Goal: Task Accomplishment & Management: Complete application form

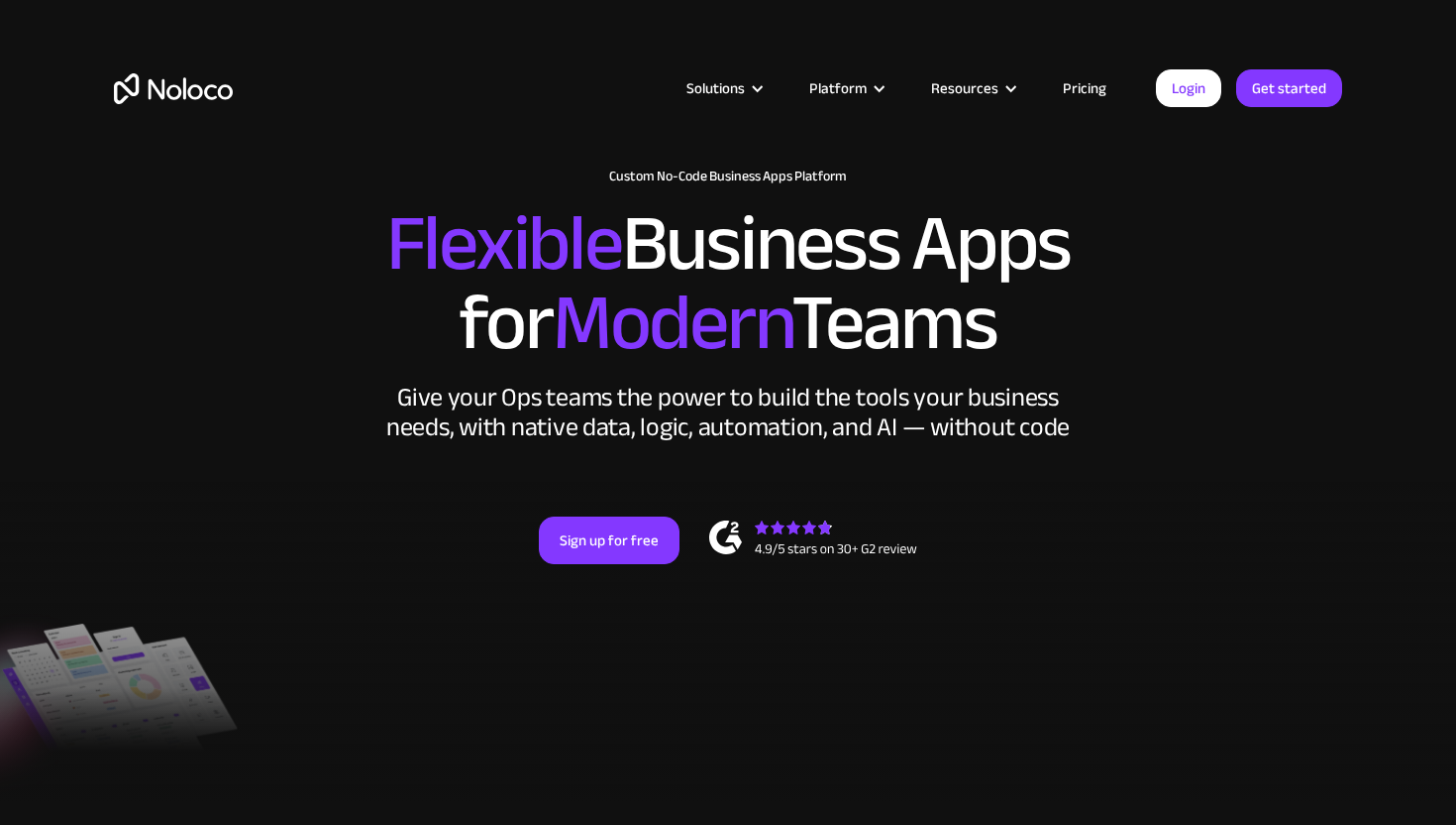
click at [1081, 84] on link "Pricing" at bounding box center [1084, 89] width 93 height 26
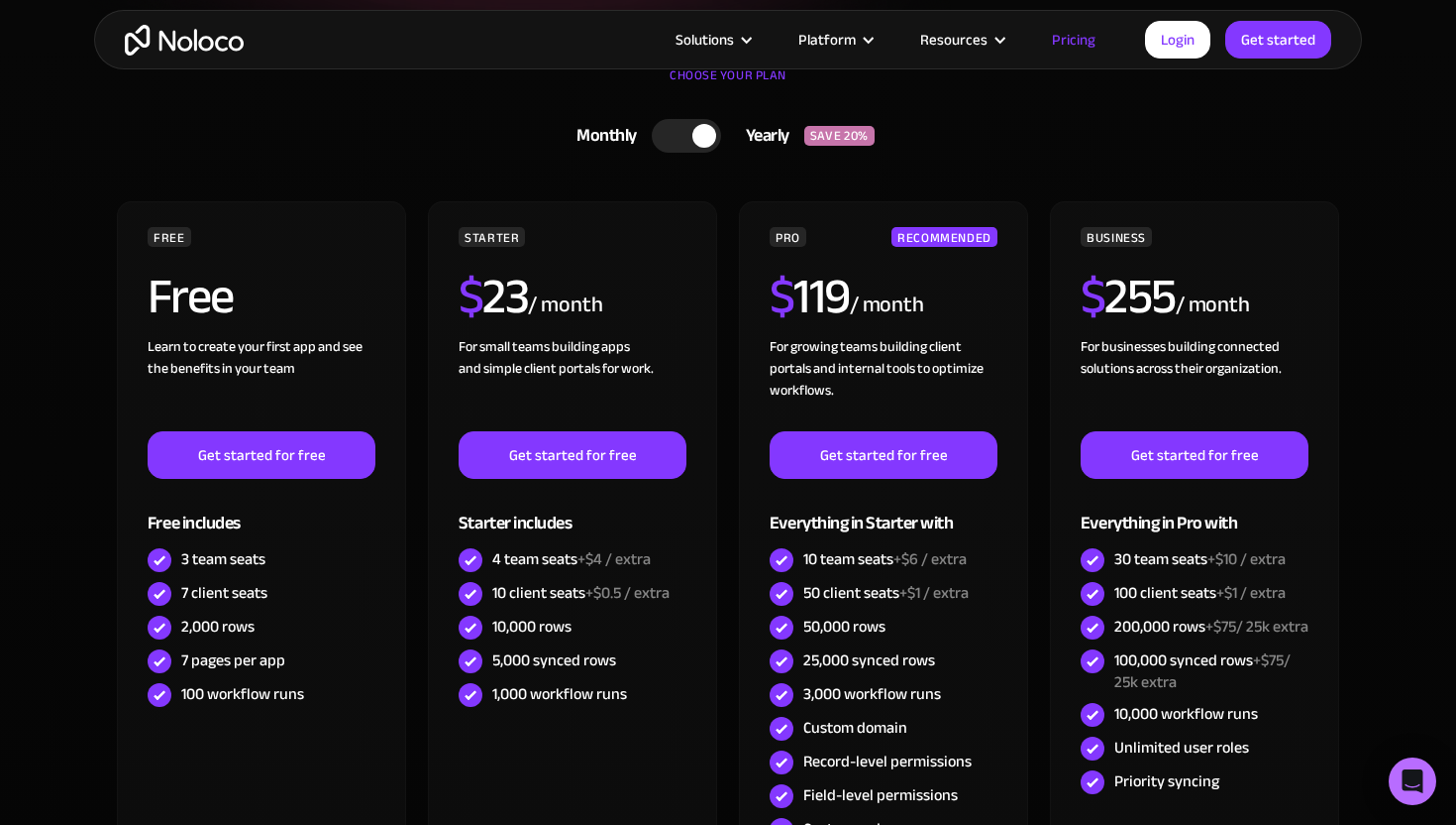
scroll to position [463, 0]
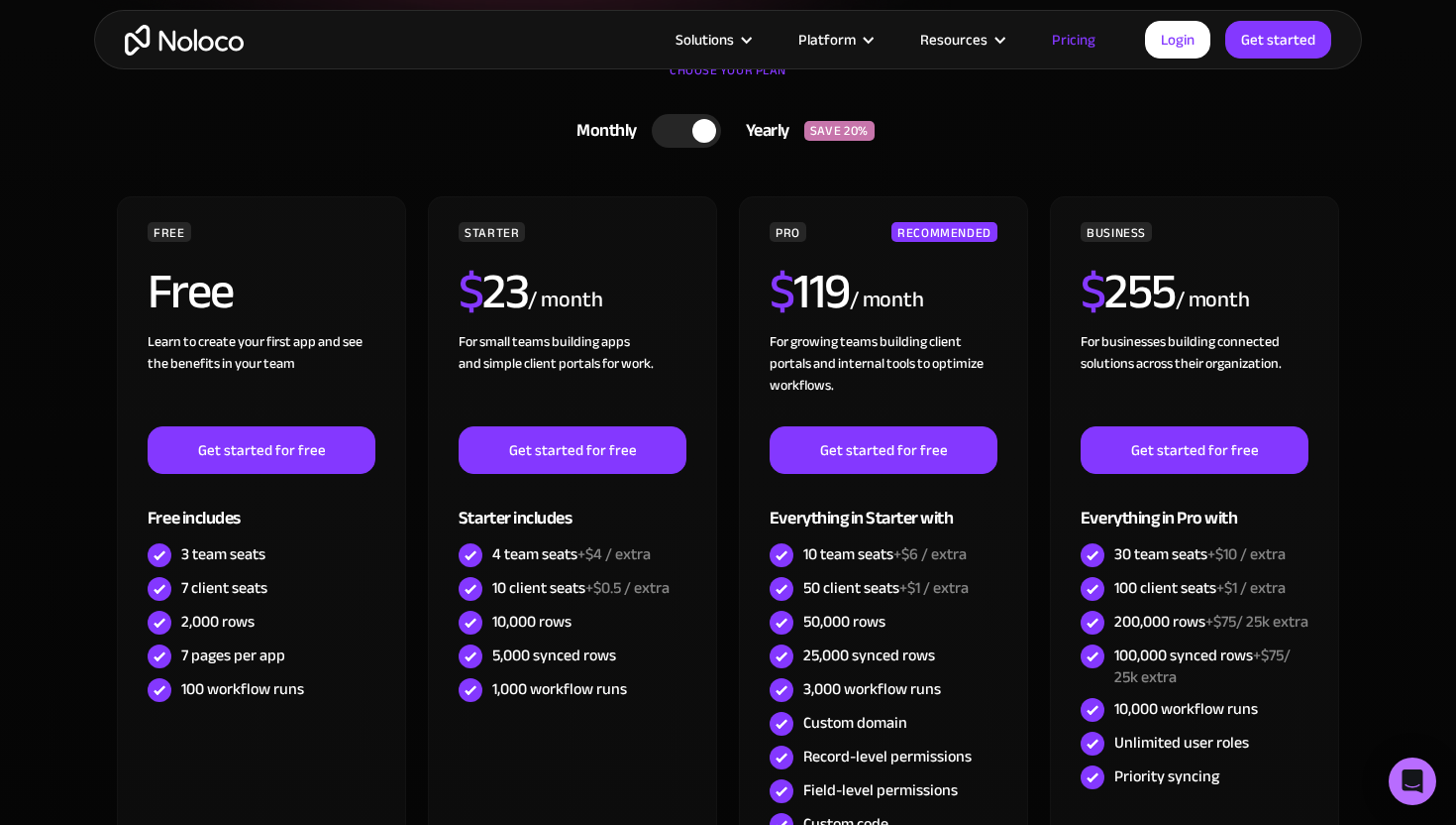
click at [675, 127] on div at bounding box center [686, 131] width 70 height 34
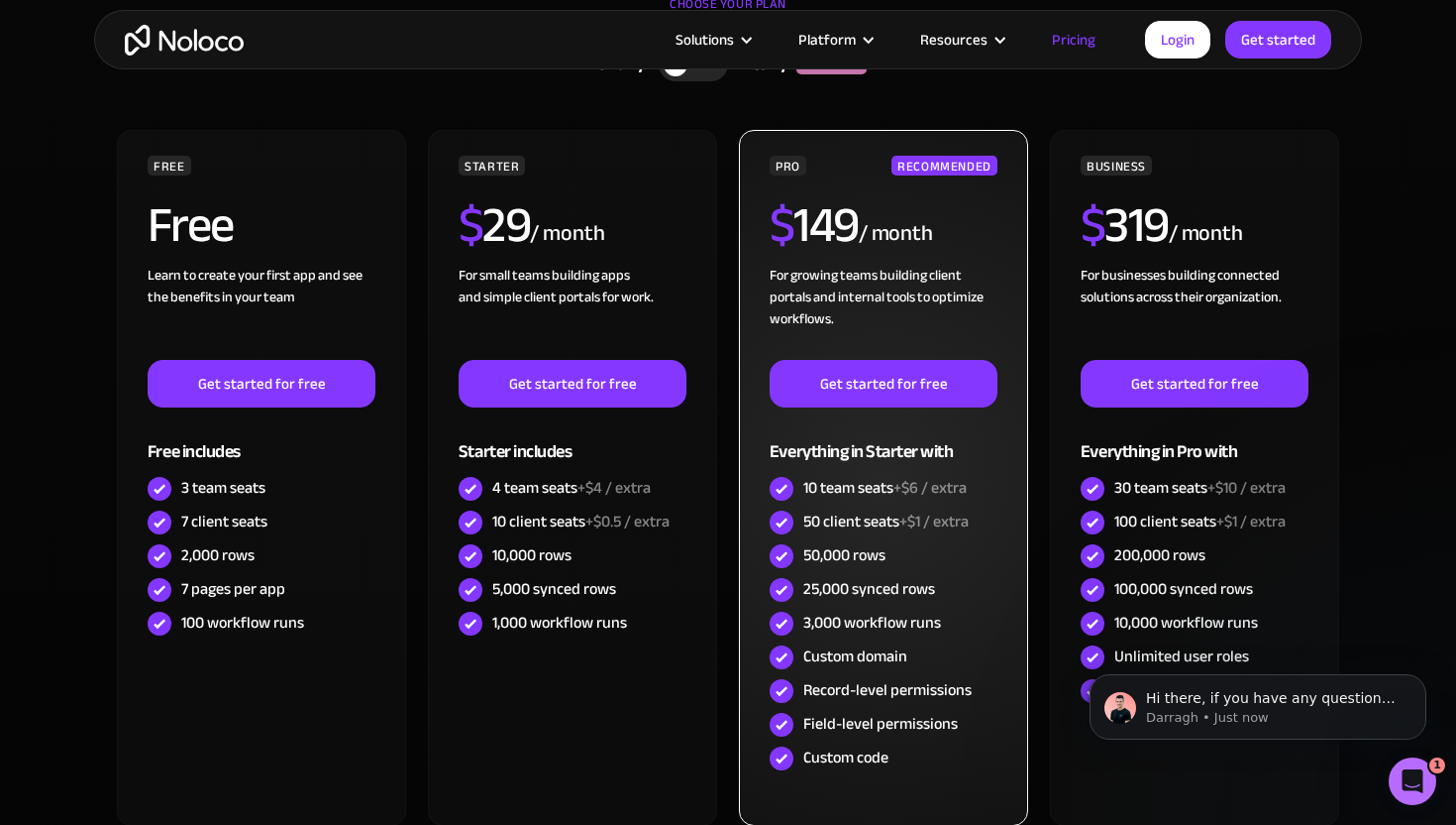
scroll to position [529, 0]
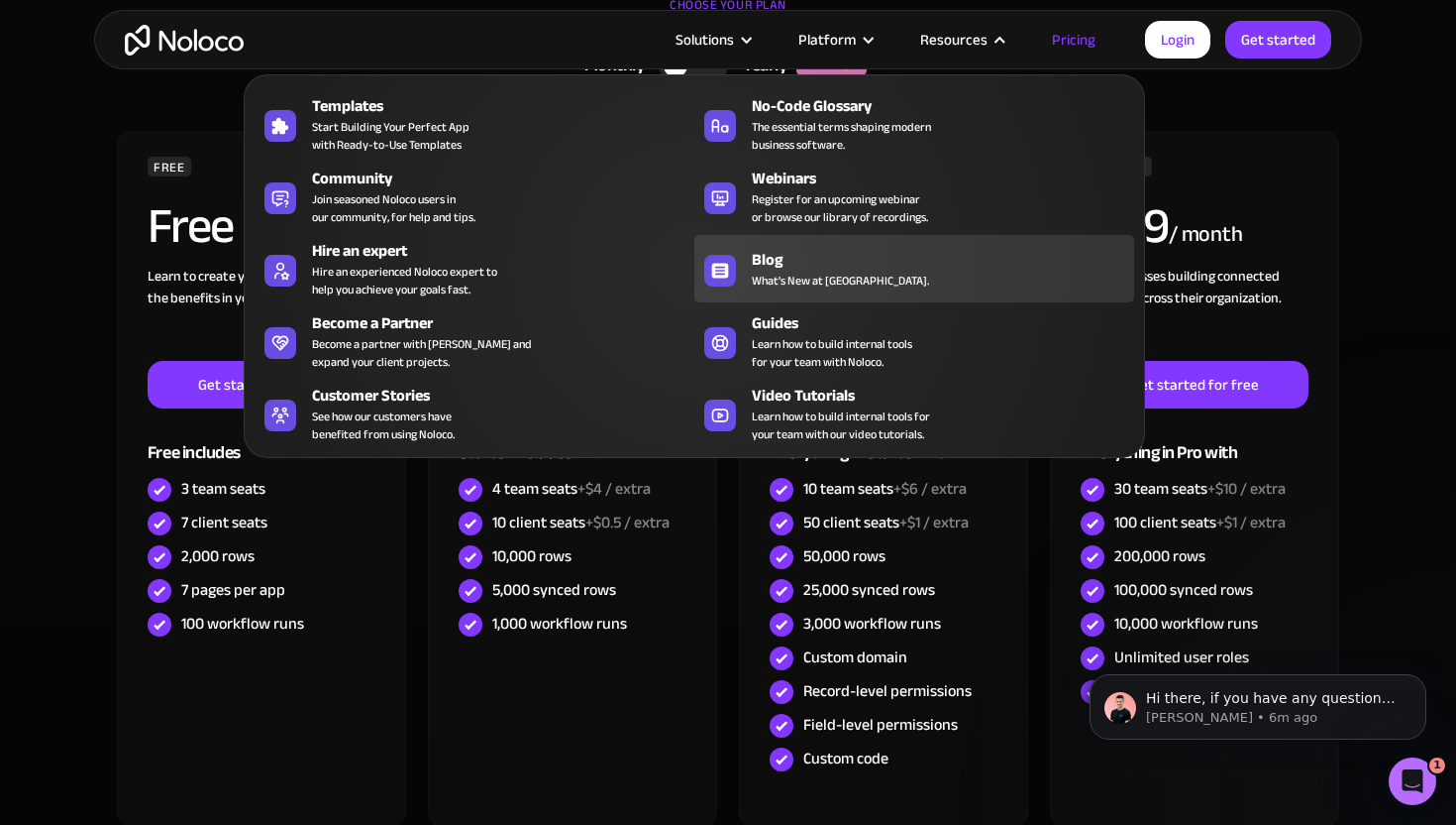
click at [822, 281] on span "What's New at [GEOGRAPHIC_DATA]." at bounding box center [841, 281] width 177 height 18
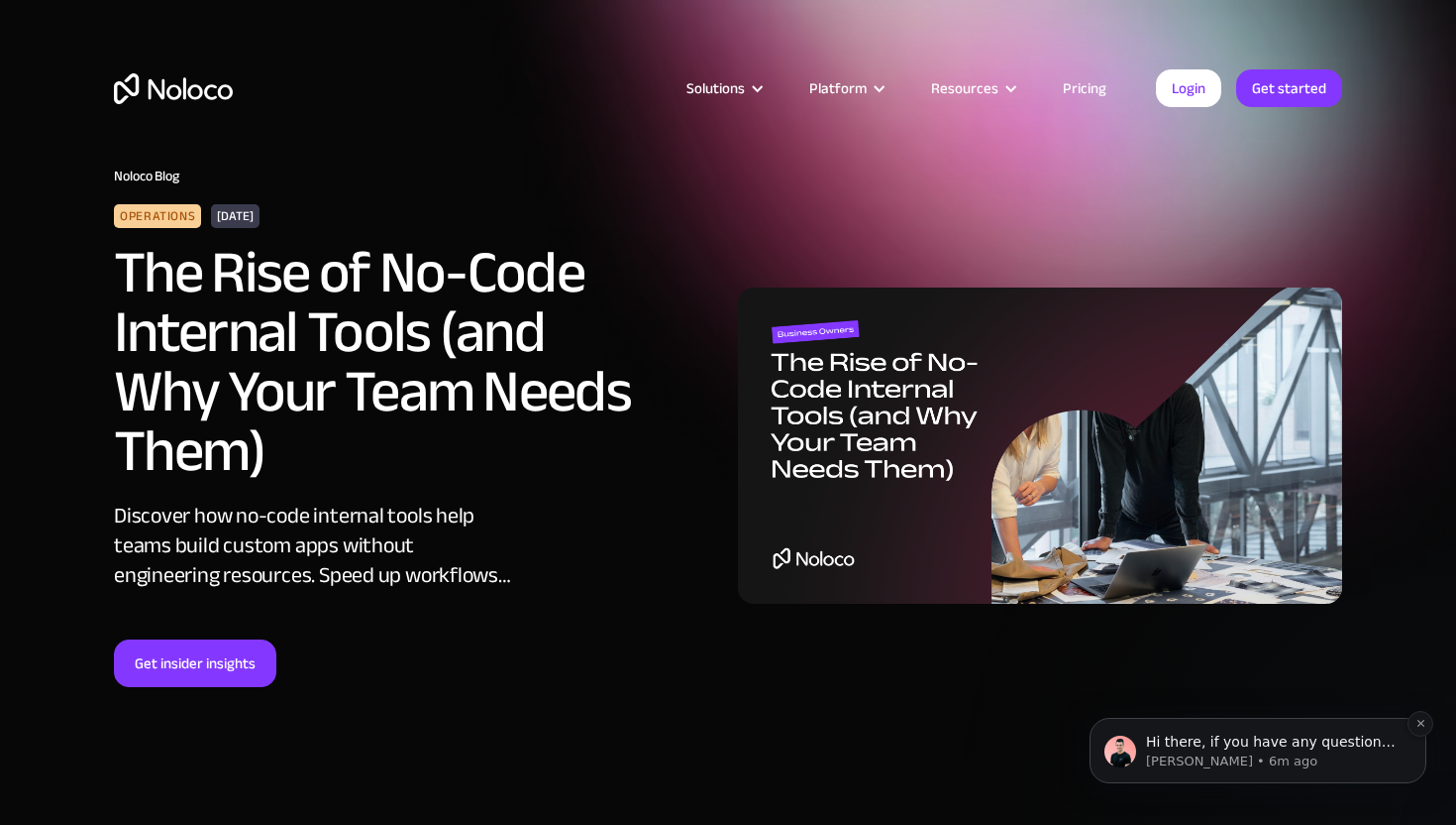
click at [1228, 734] on p "Hi there, if you have any questions about our pricing, just let us know! Darragh" at bounding box center [1274, 742] width 256 height 20
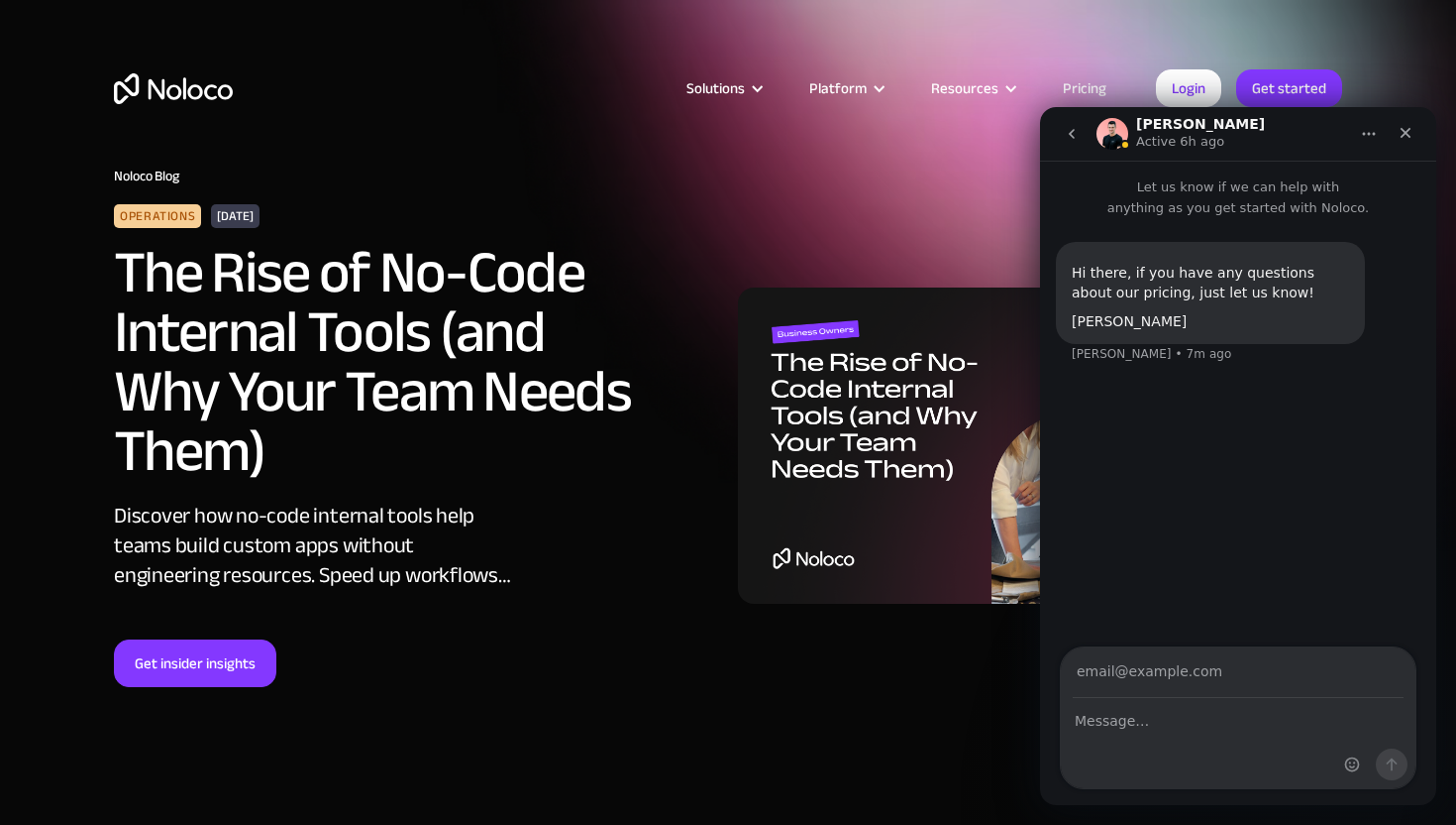
click at [872, 241] on div "Operations August 21, 2025 The Rise of No-Code Internal Tools (and Why Your Tea…" at bounding box center [727, 445] width 1248 height 482
click at [0, 0] on link "Get started" at bounding box center [0, 0] width 0 height 0
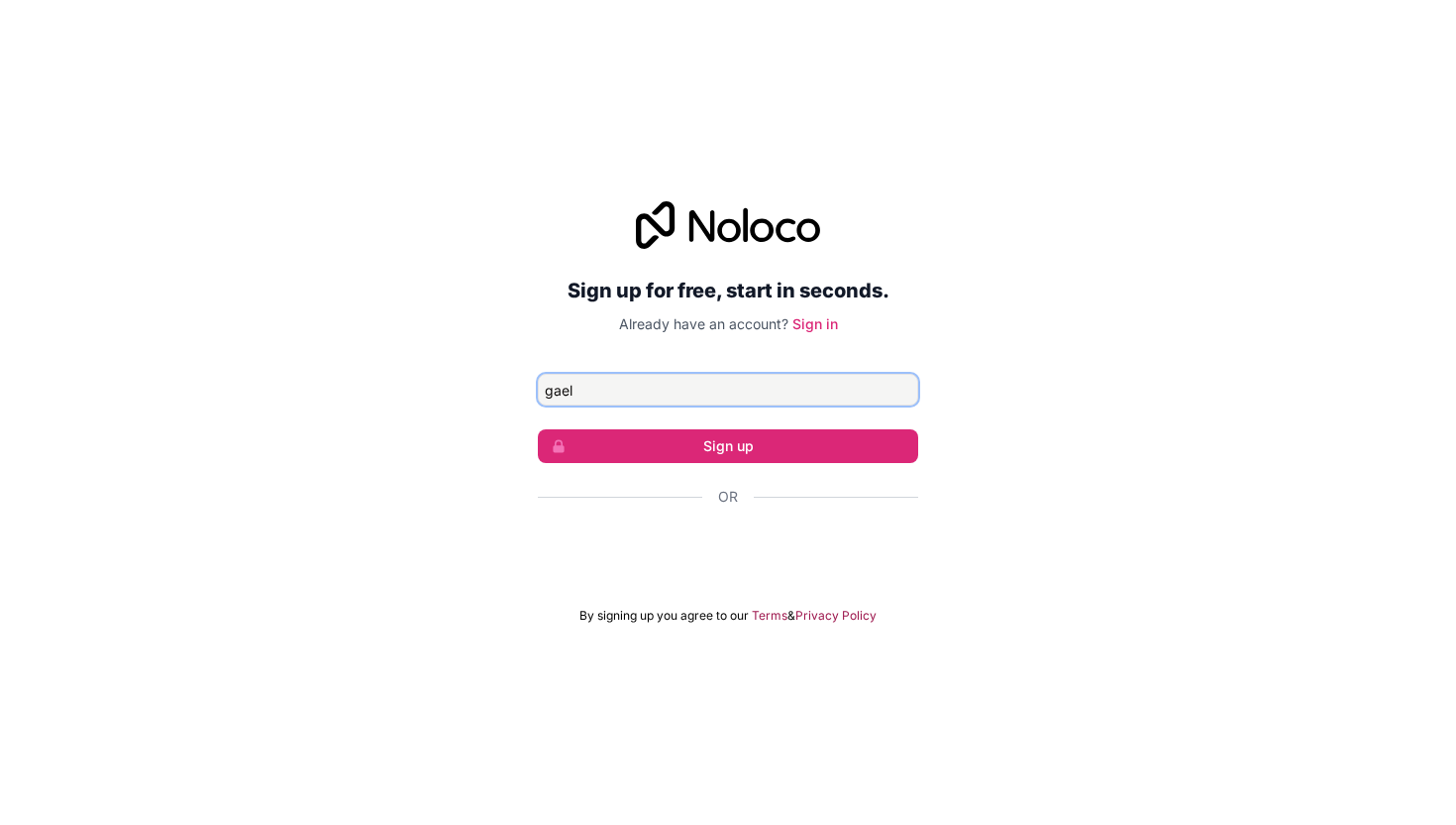
type input "gael@vertexcleaningco.com"
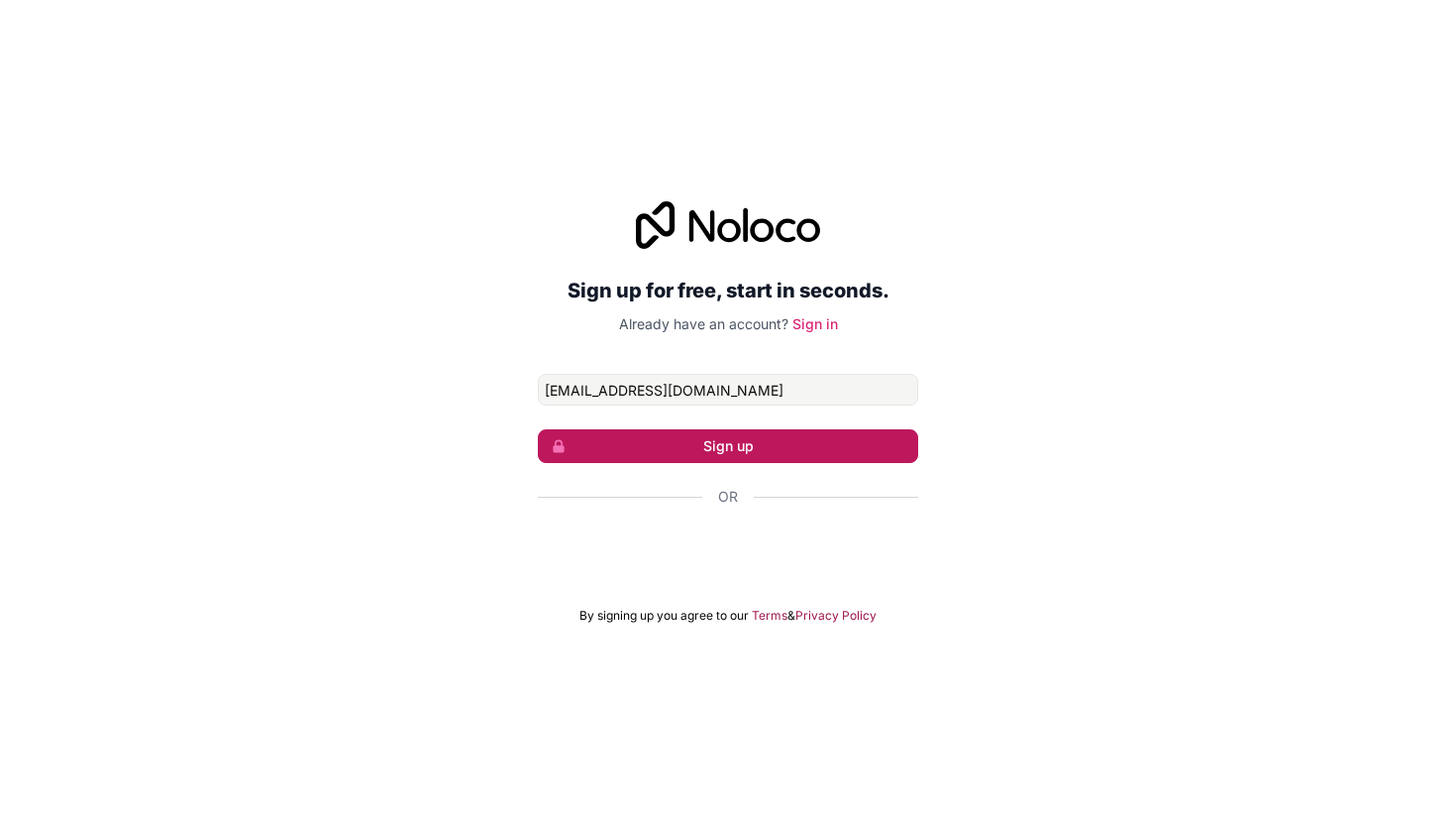
click at [748, 441] on button "Sign up" at bounding box center [728, 446] width 380 height 34
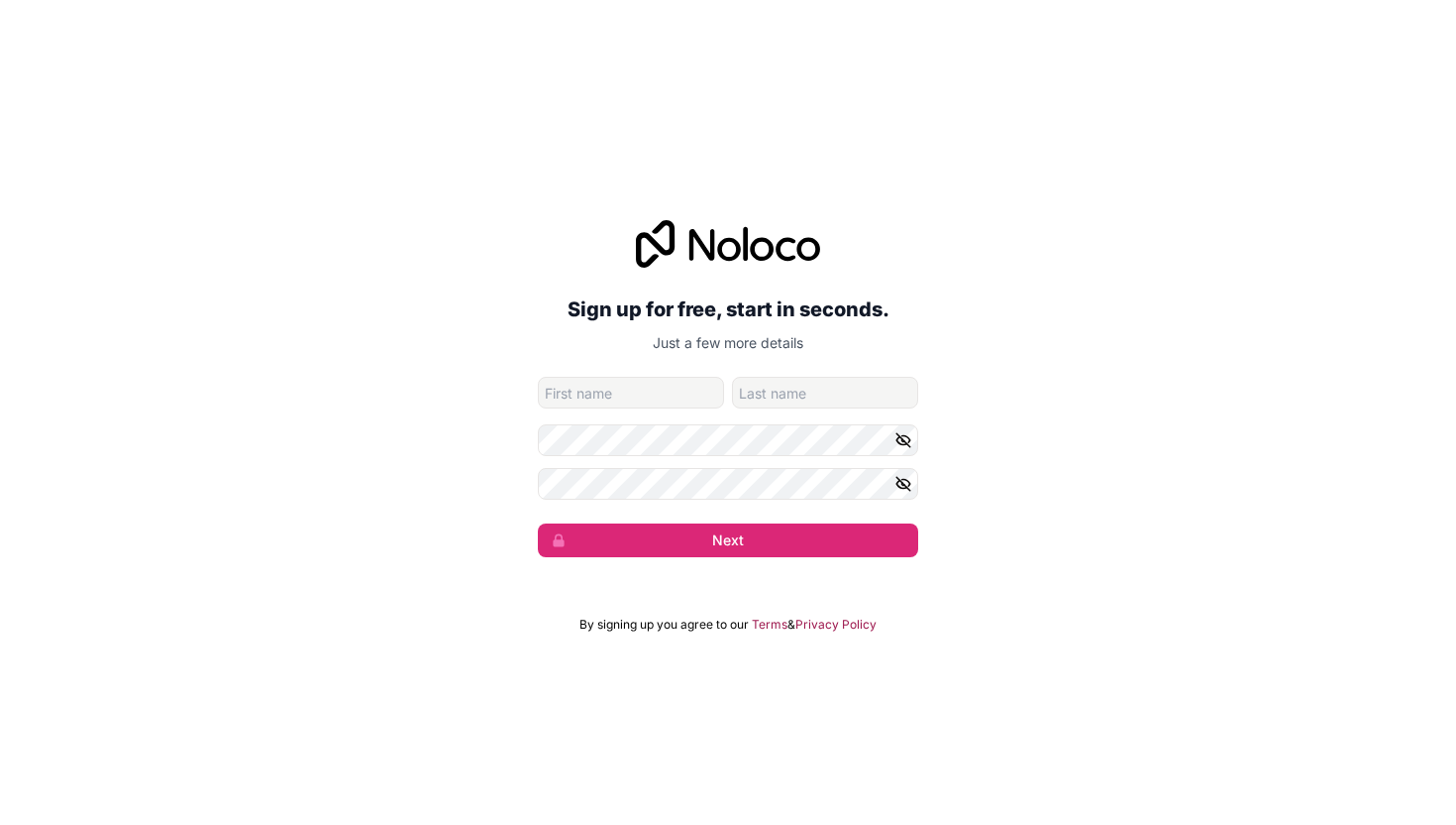
type input "Gael"
type input "Quesada Gonzalez"
click at [538, 523] on button "Next" at bounding box center [728, 540] width 380 height 34
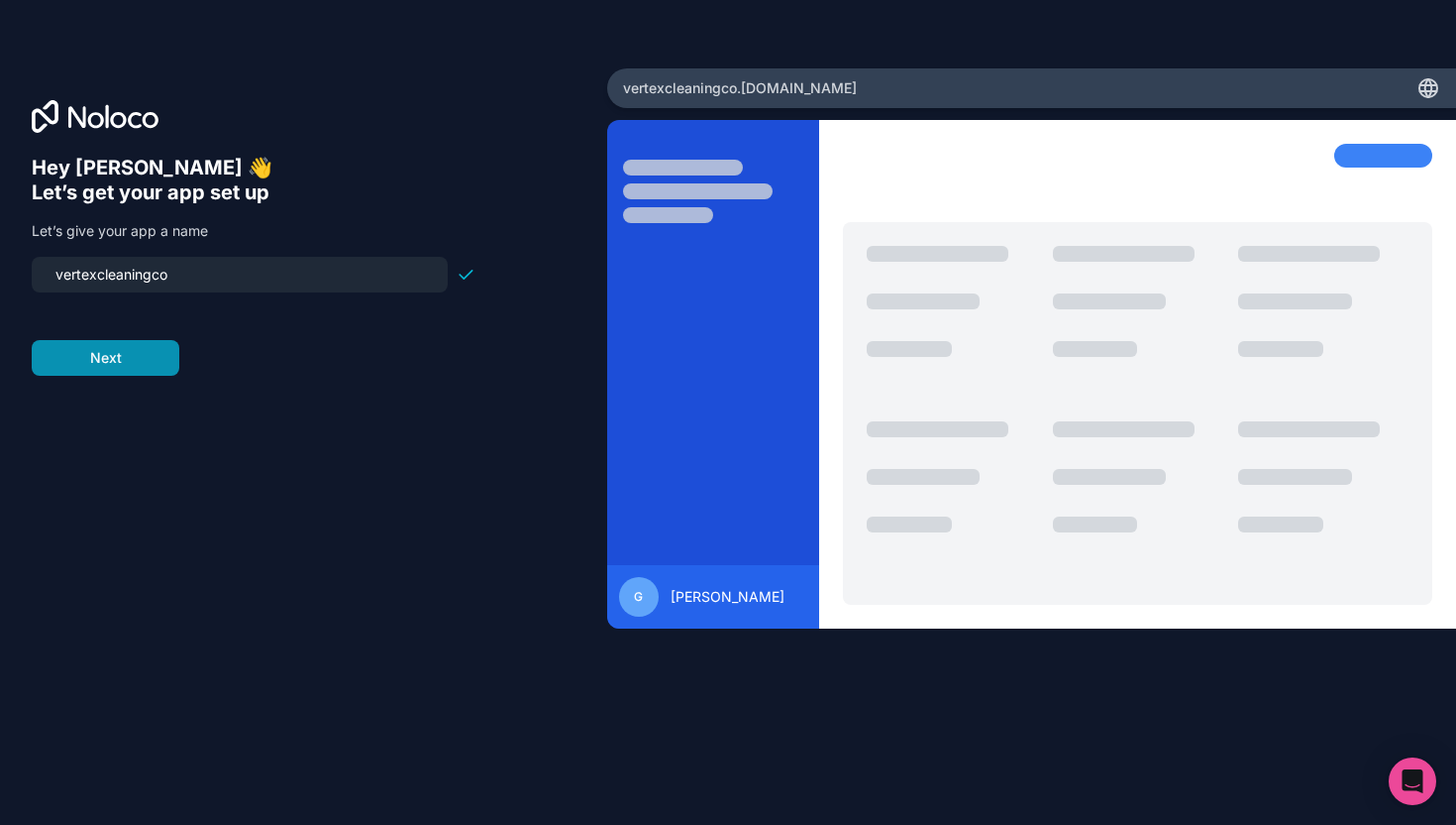
click at [107, 355] on button "Next" at bounding box center [106, 358] width 147 height 36
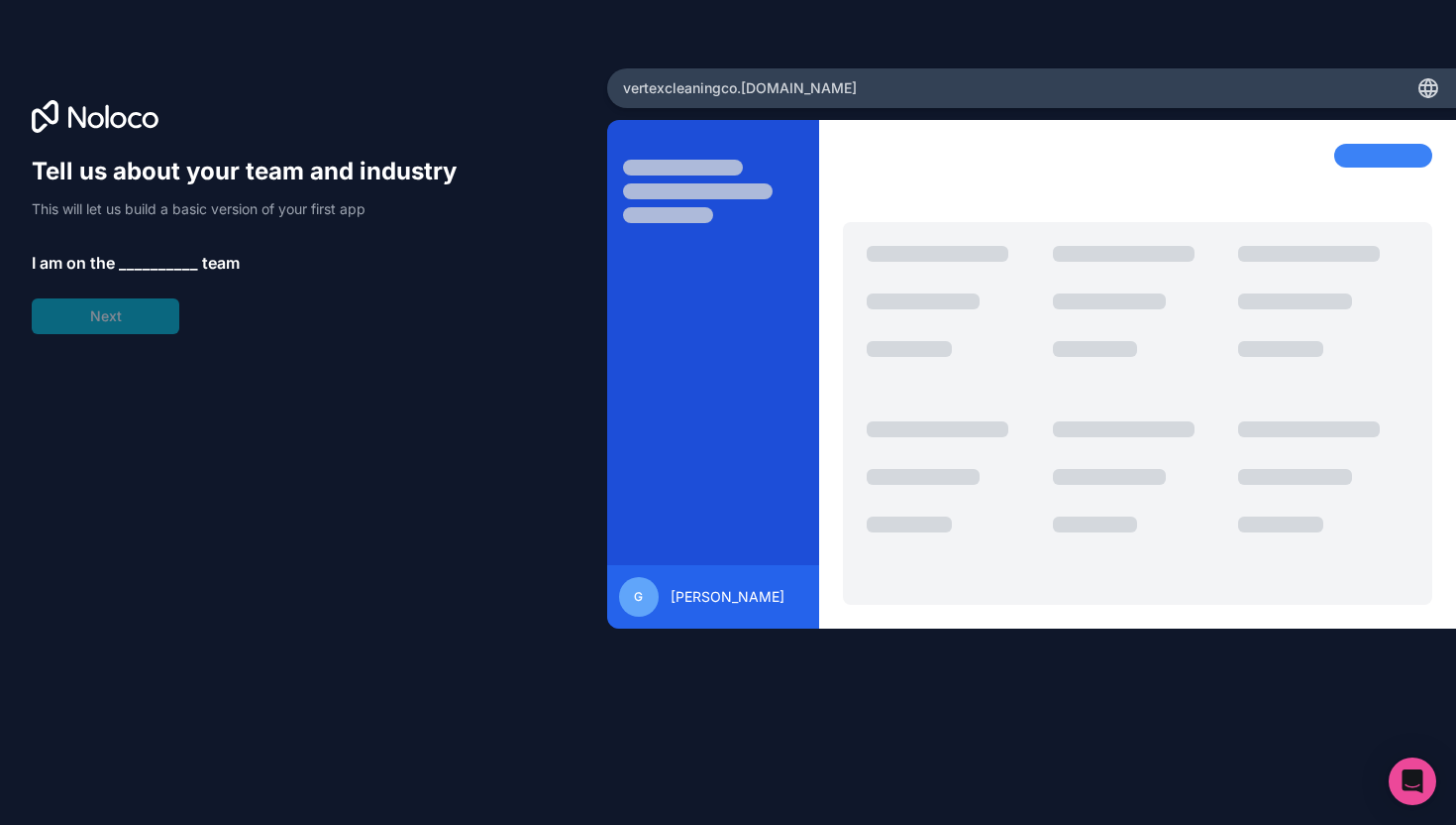
click at [155, 249] on div "Tell us about your team and industry This will let us build a basic version of …" at bounding box center [254, 244] width 444 height 178
click at [119, 323] on div "Tell us about your team and industry This will let us build a basic version of …" at bounding box center [254, 244] width 444 height 178
click at [953, 108] on div "vertexcleaningco .noloco.co" at bounding box center [1032, 89] width 849 height 40
click at [873, 95] on div "vertexcleaningco .noloco.co" at bounding box center [1032, 89] width 849 height 40
click at [140, 265] on span "__________" at bounding box center [158, 263] width 80 height 24
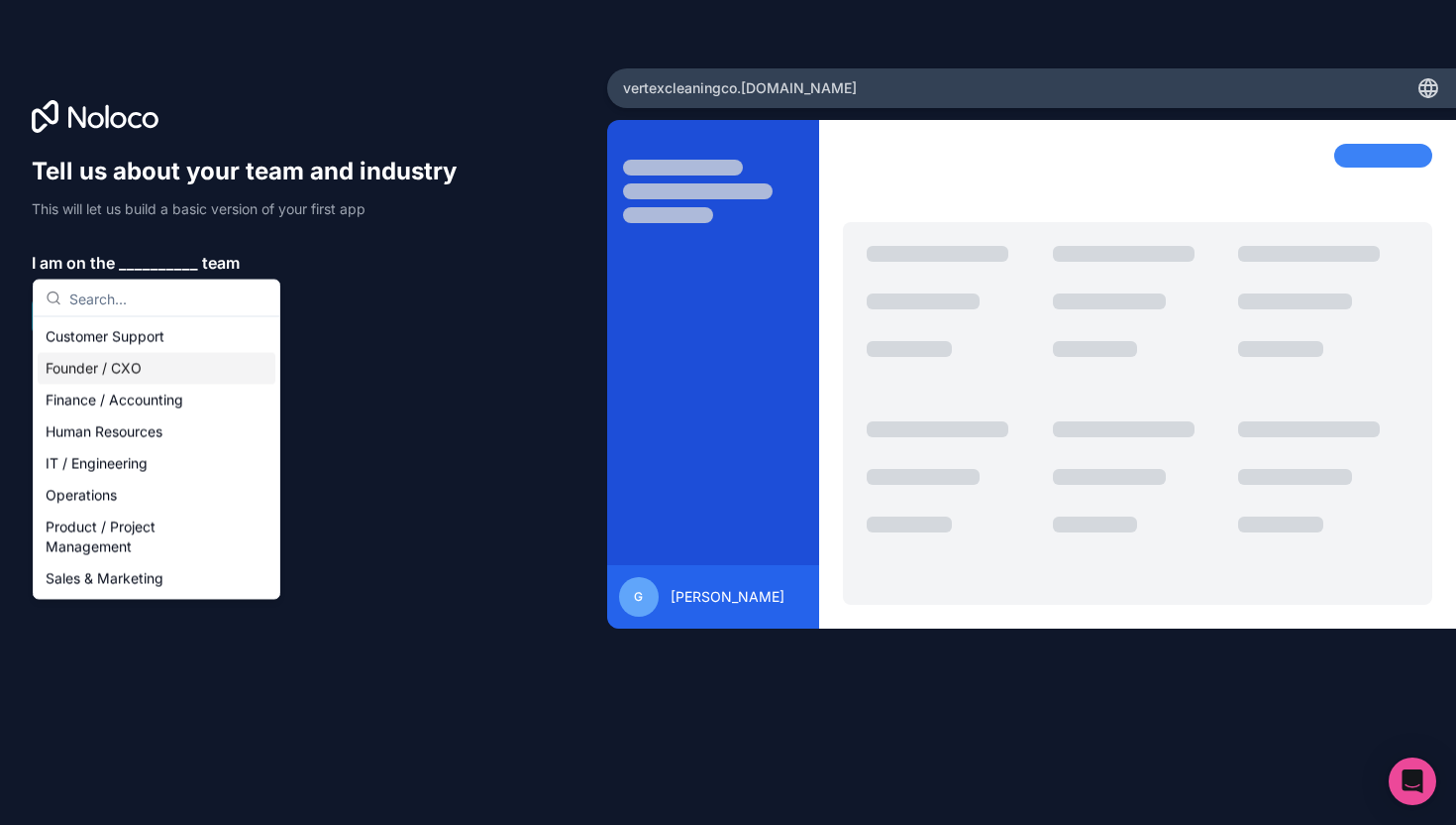
click at [181, 374] on div "Founder / CXO" at bounding box center [156, 369] width 238 height 32
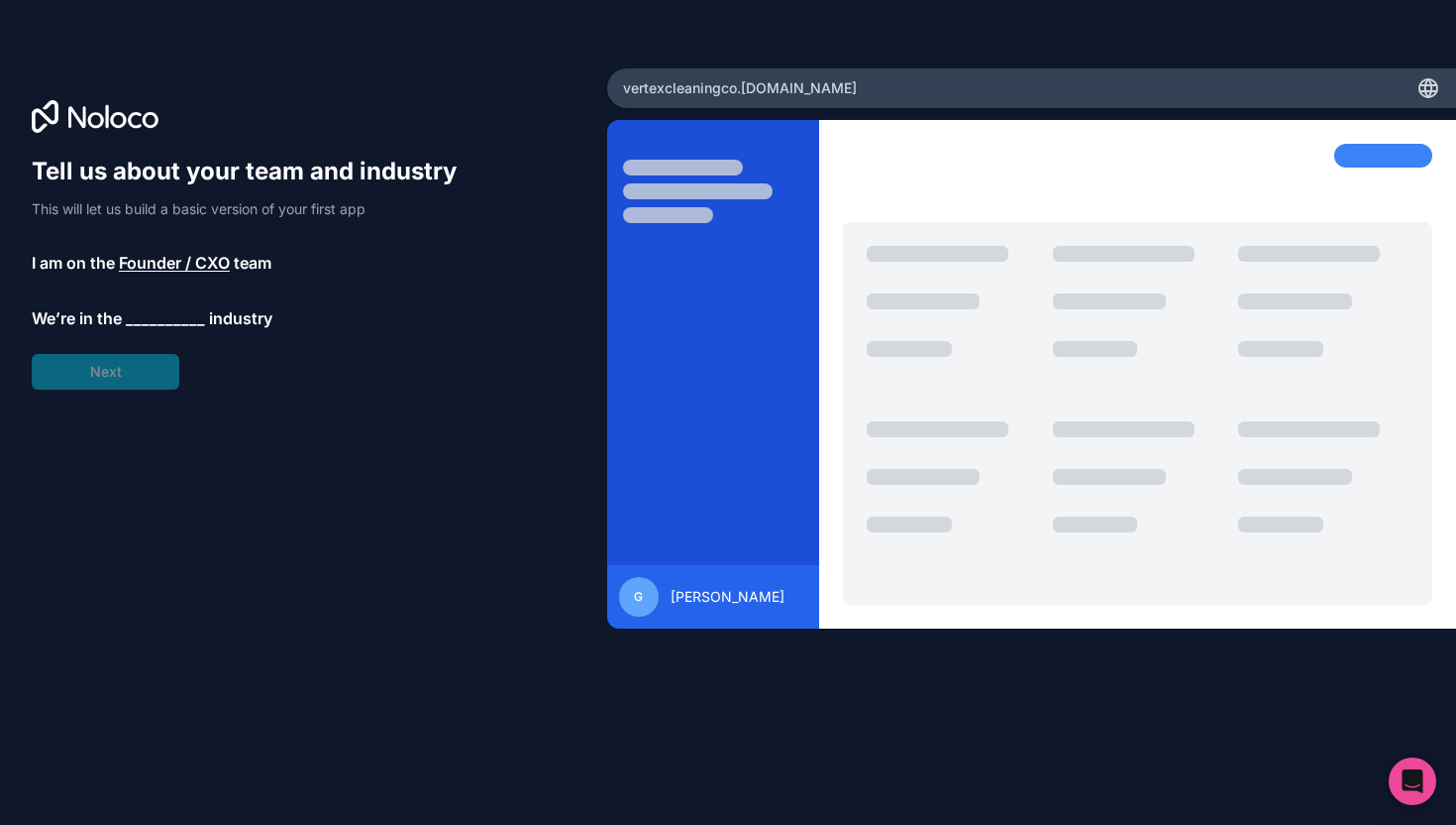
click at [153, 320] on span "__________" at bounding box center [165, 318] width 80 height 24
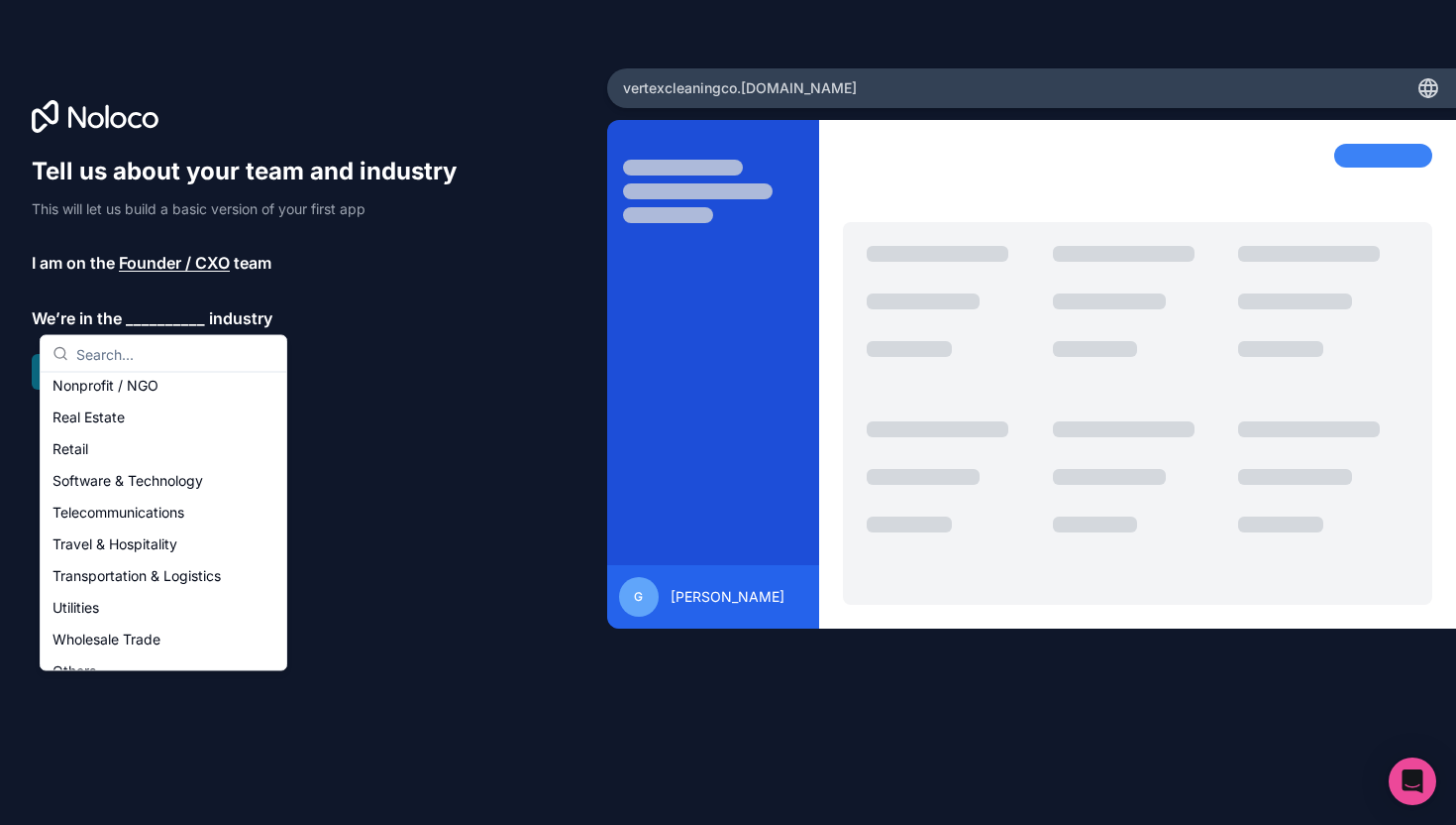
scroll to position [409, 0]
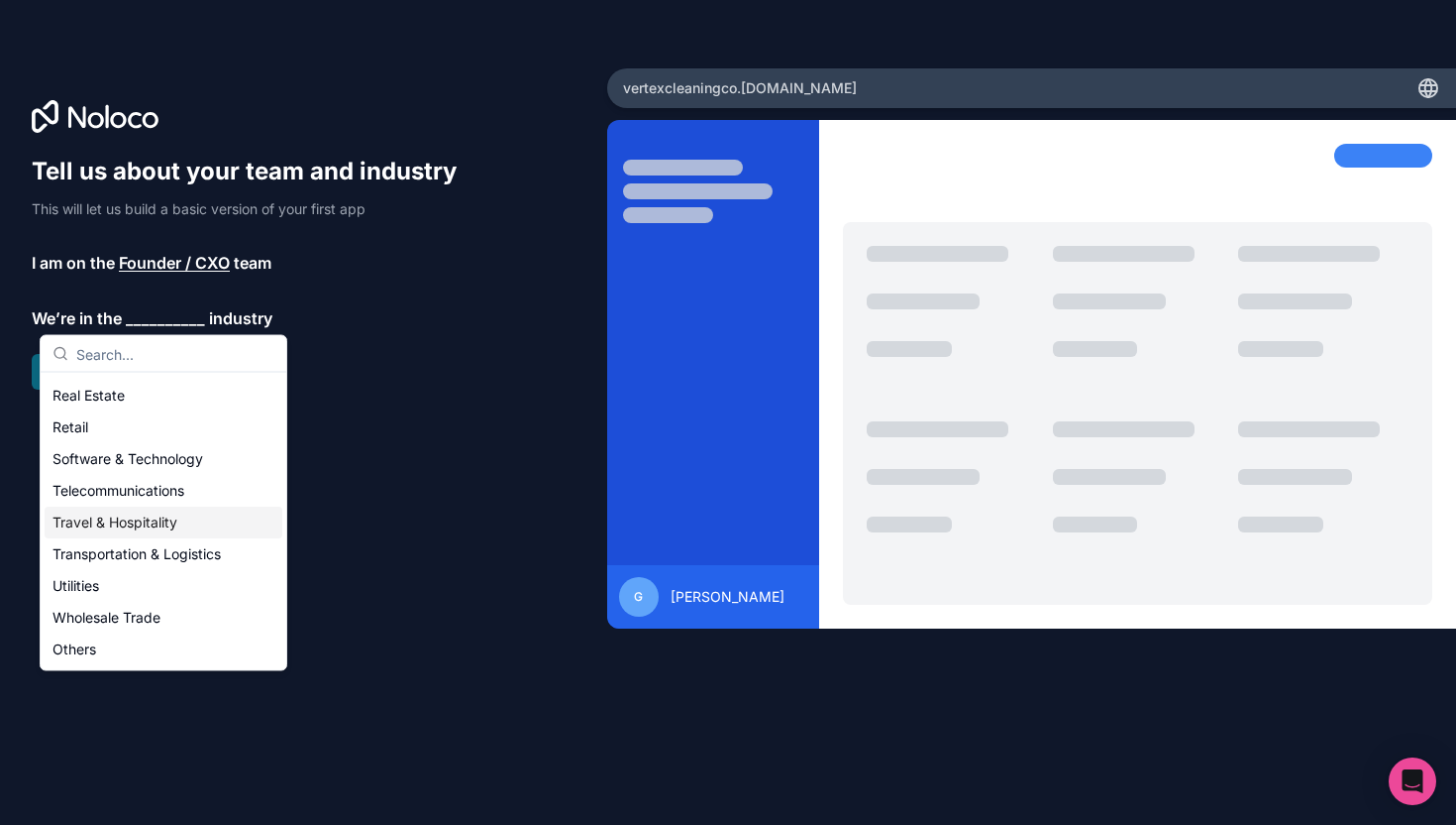
click at [179, 517] on div "Travel & Hospitality" at bounding box center [163, 523] width 238 height 32
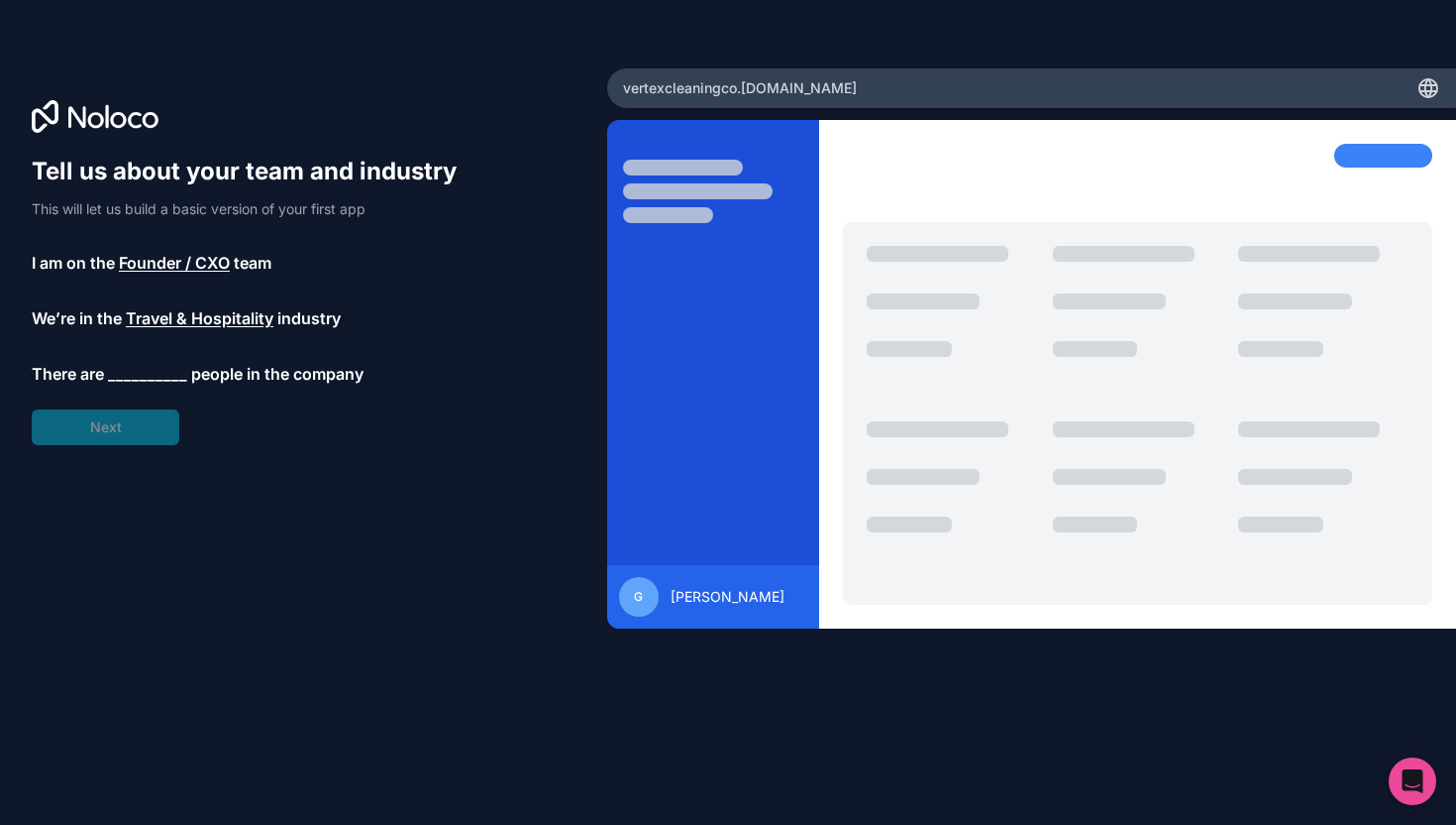
click at [133, 372] on span "__________" at bounding box center [147, 374] width 80 height 24
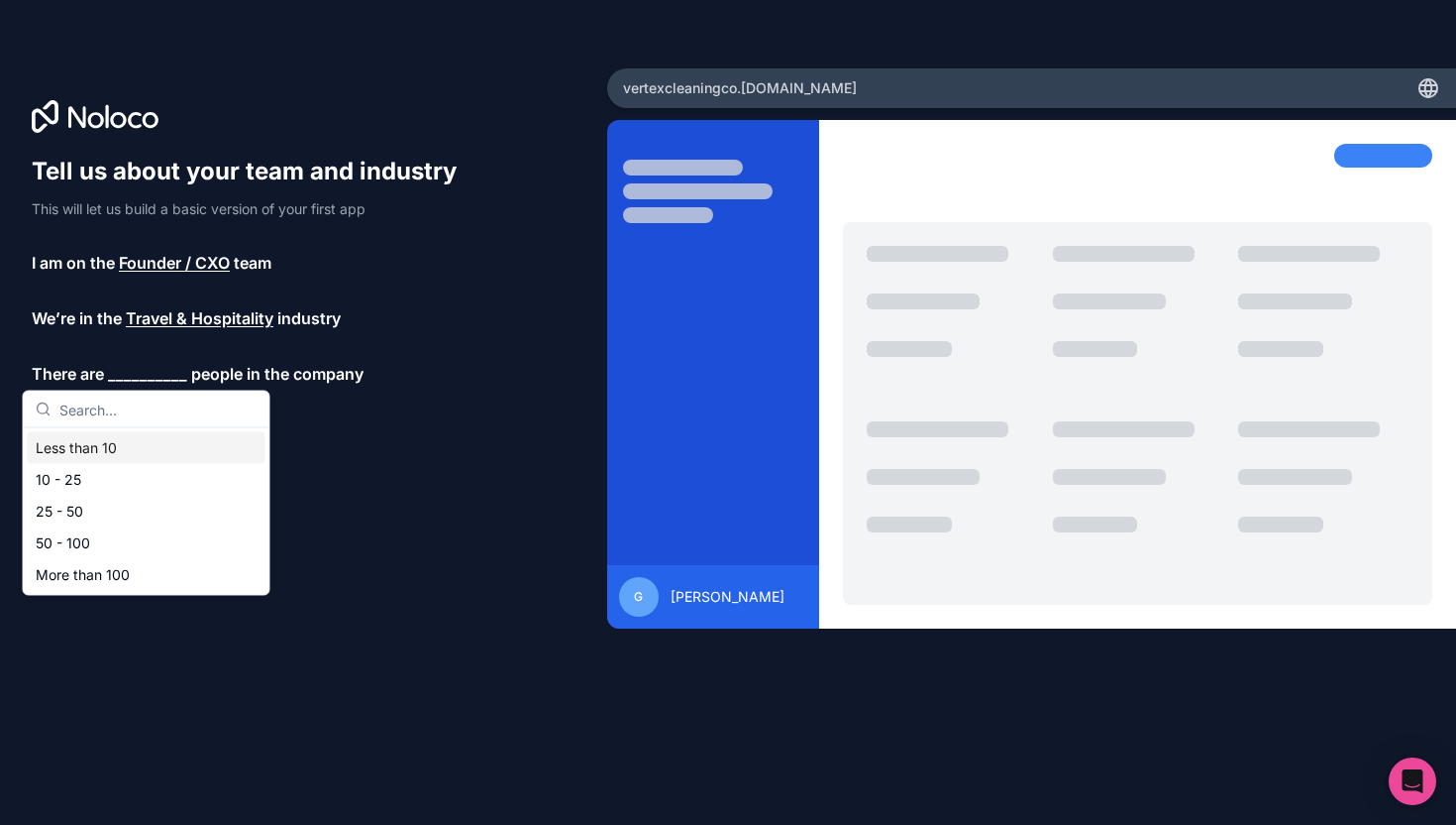
click at [129, 449] on div "Less than 10" at bounding box center [146, 448] width 238 height 32
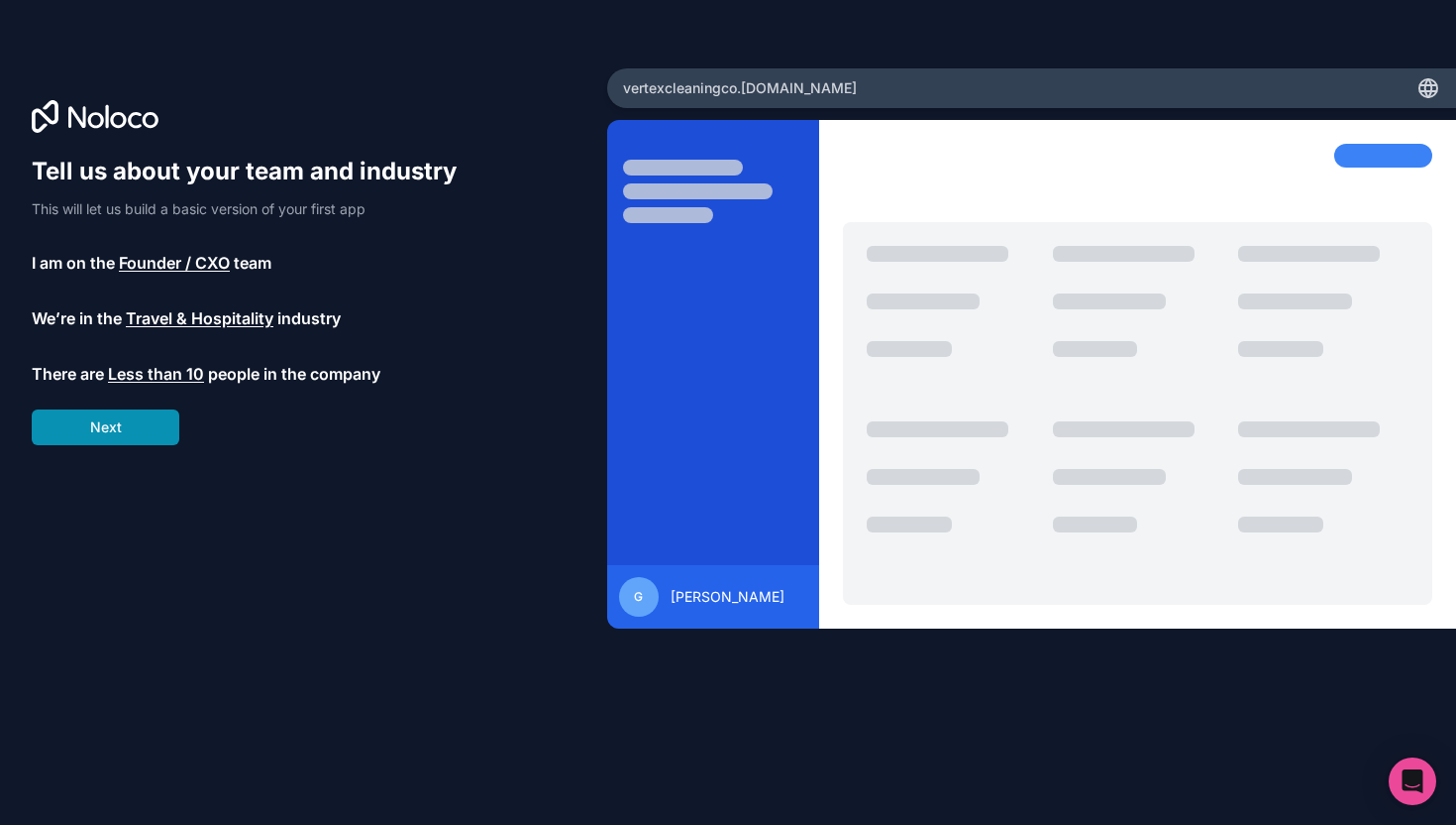
click at [143, 426] on button "Next" at bounding box center [106, 427] width 147 height 36
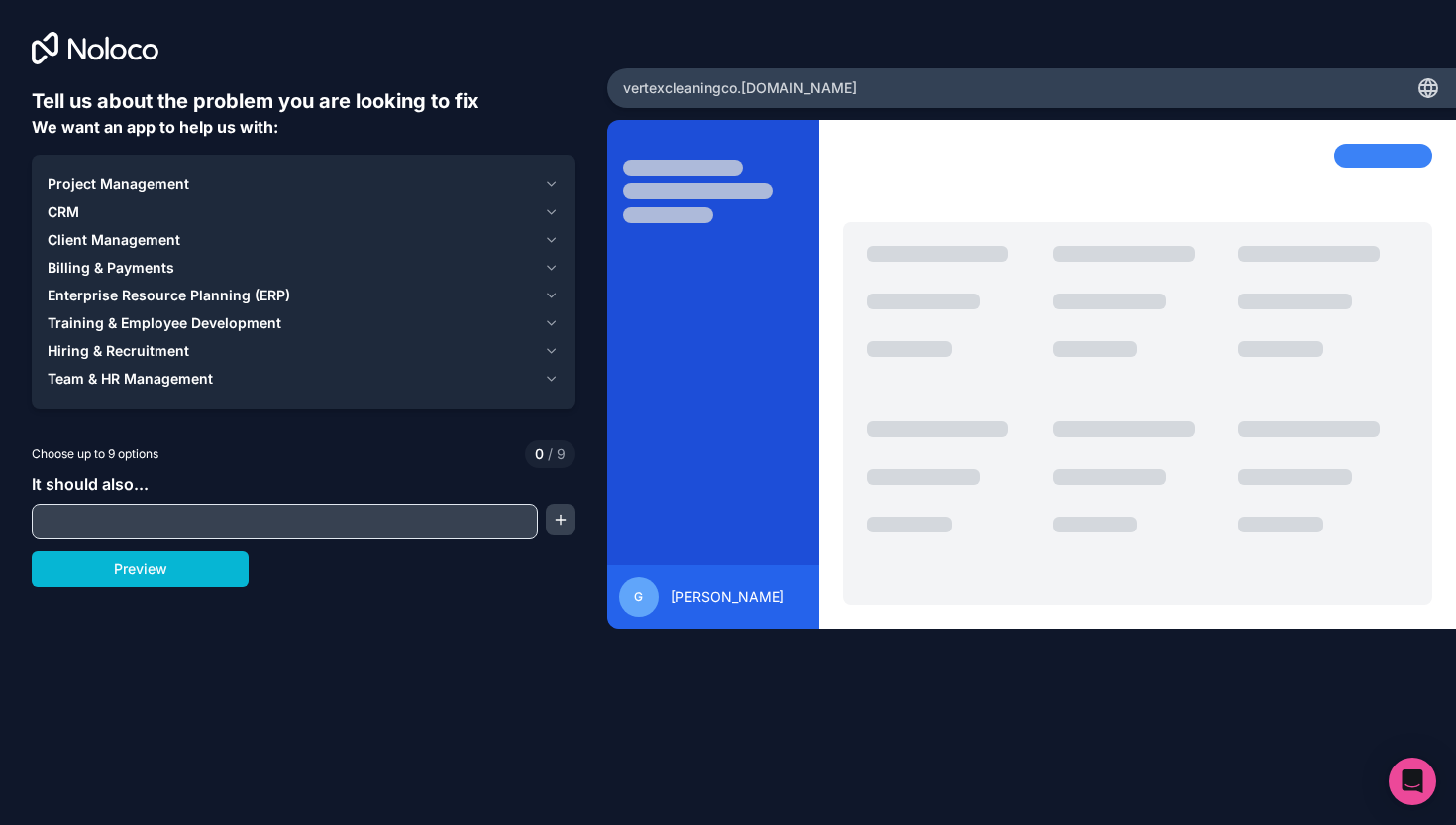
click at [554, 186] on icon "button" at bounding box center [551, 184] width 15 height 16
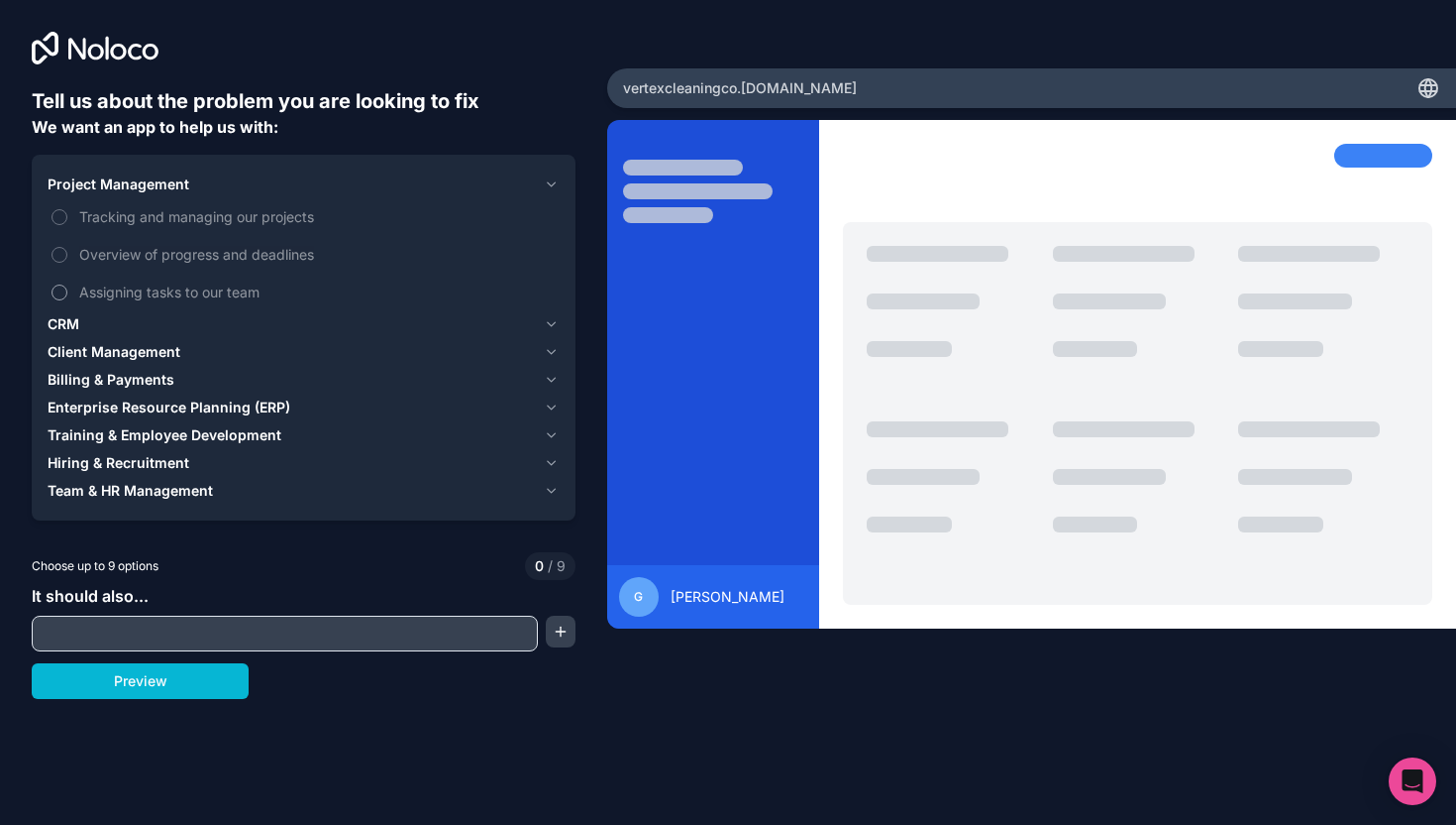
click at [178, 298] on span "Assigning tasks to our team" at bounding box center [318, 291] width 476 height 21
click at [68, 298] on button "Assigning tasks to our team" at bounding box center [60, 292] width 16 height 16
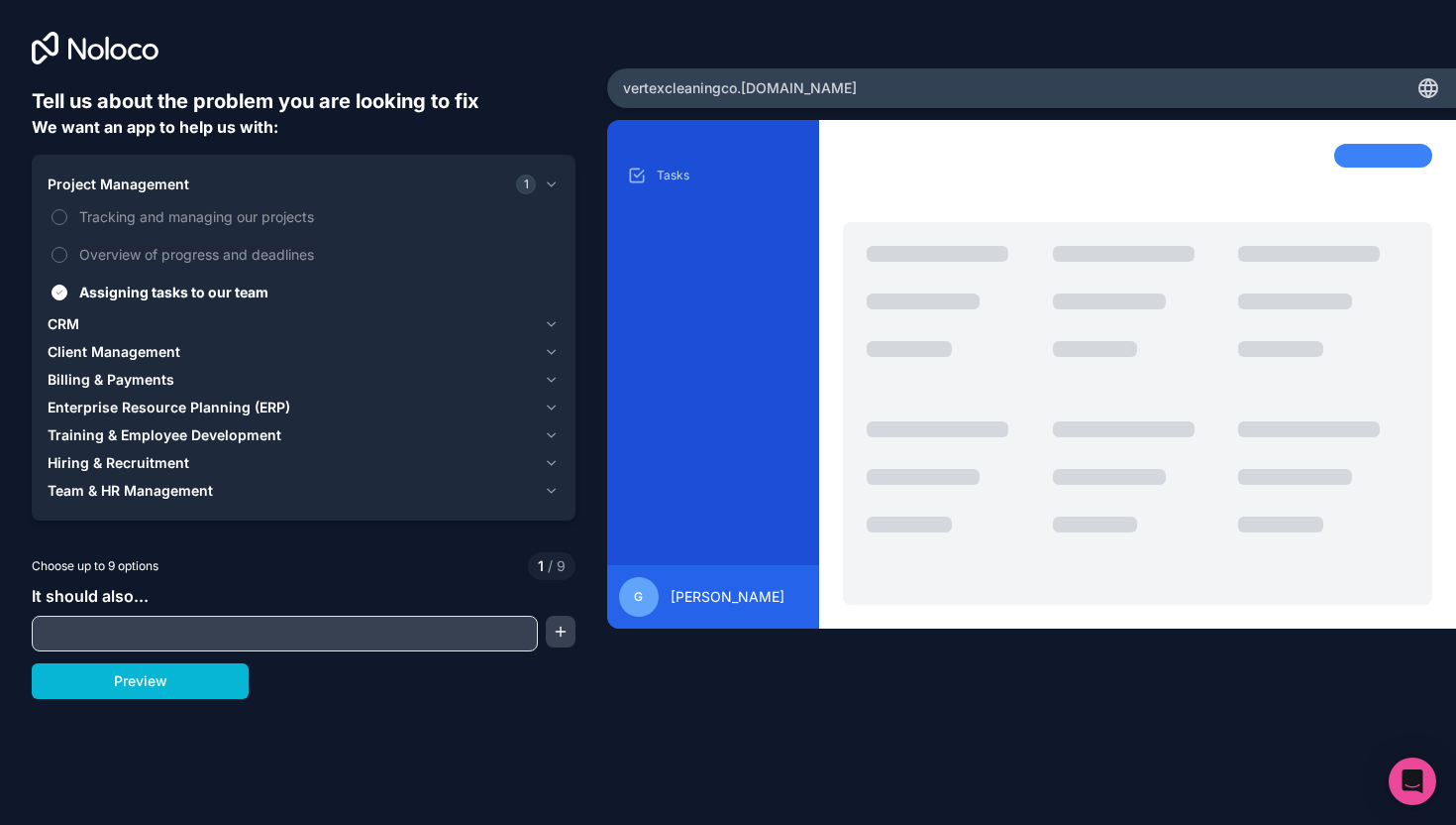
click at [143, 332] on div "CRM" at bounding box center [292, 324] width 488 height 20
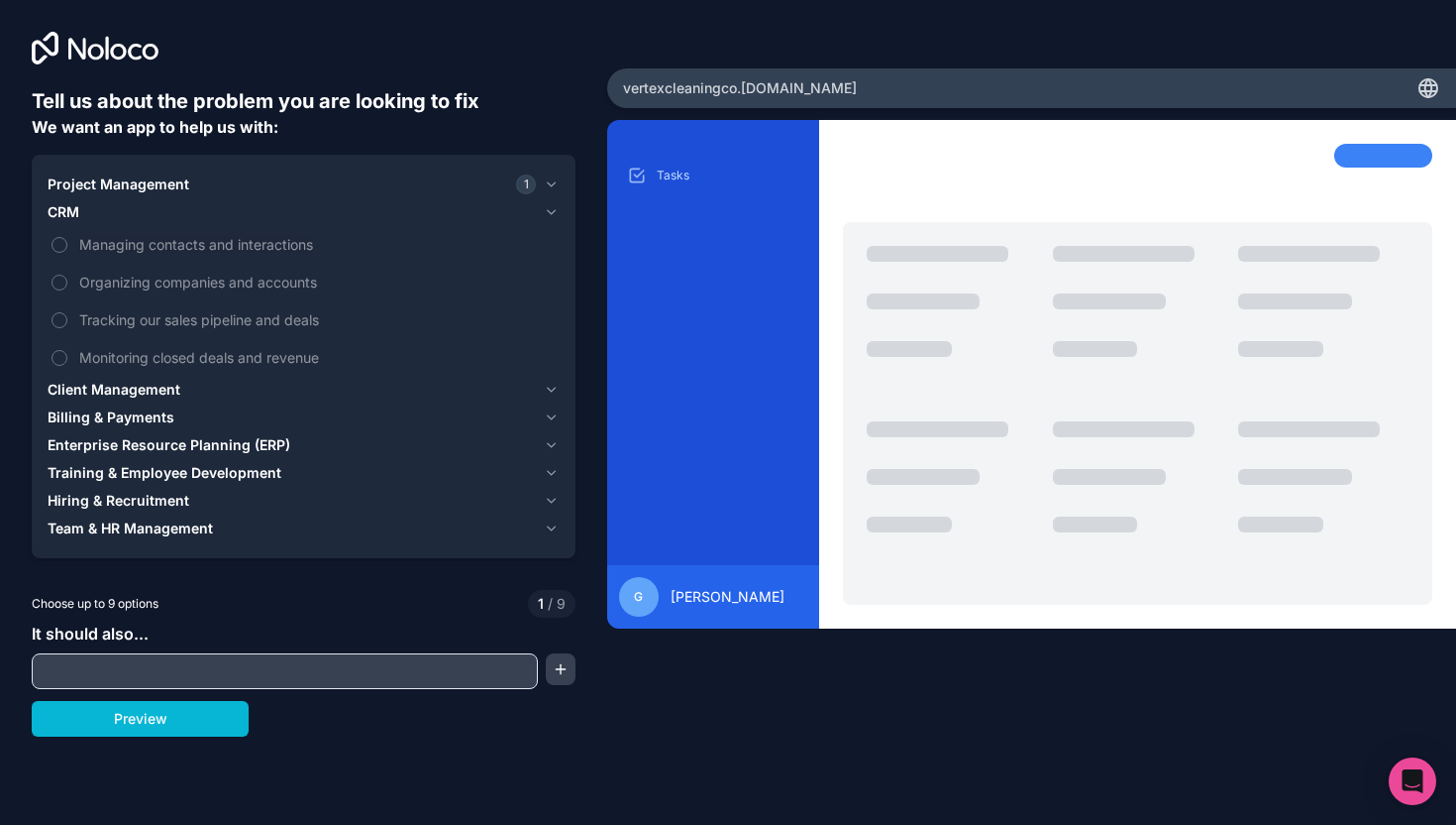
click at [181, 659] on input "text" at bounding box center [285, 671] width 496 height 28
click at [185, 395] on div "Client Management" at bounding box center [292, 390] width 488 height 20
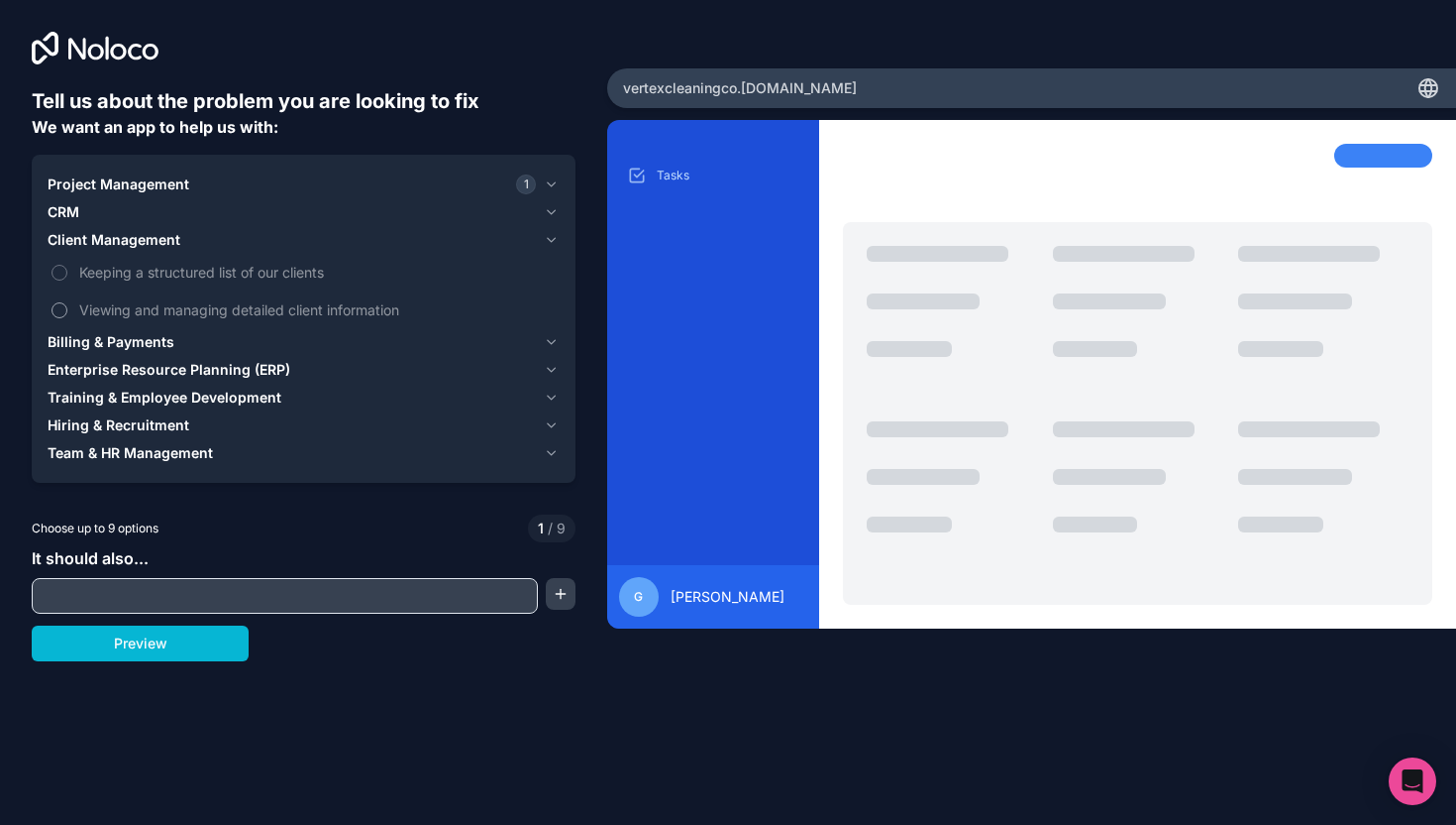
click at [215, 304] on span "Viewing and managing detailed client information" at bounding box center [318, 309] width 476 height 21
click at [68, 304] on button "Viewing and managing detailed client information" at bounding box center [60, 310] width 16 height 16
click at [224, 263] on span "Keeping a structured list of our clients" at bounding box center [318, 272] width 476 height 21
click at [68, 265] on button "Keeping a structured list of our clients" at bounding box center [60, 273] width 16 height 16
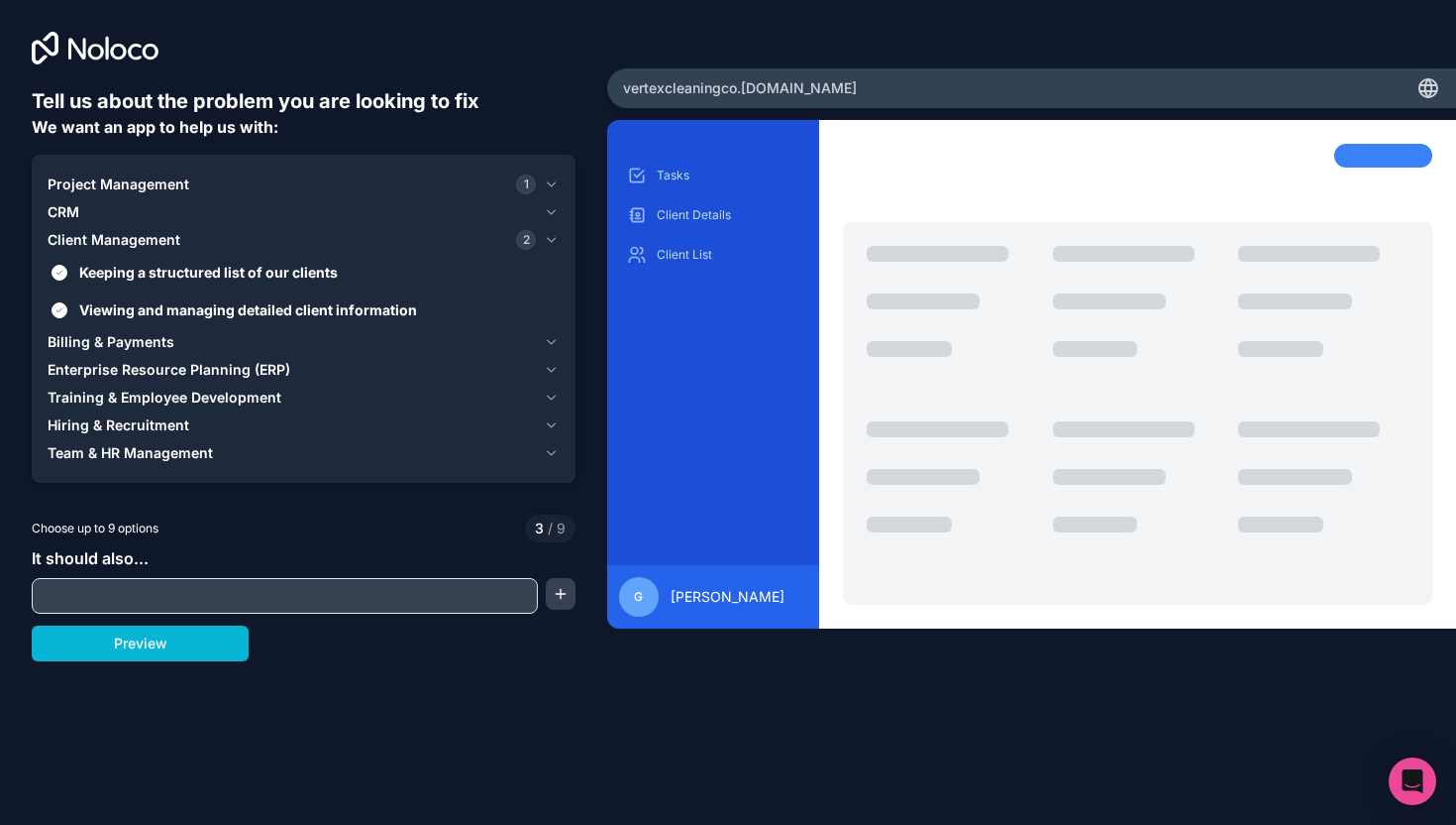
click at [243, 211] on div "CRM" at bounding box center [292, 212] width 488 height 20
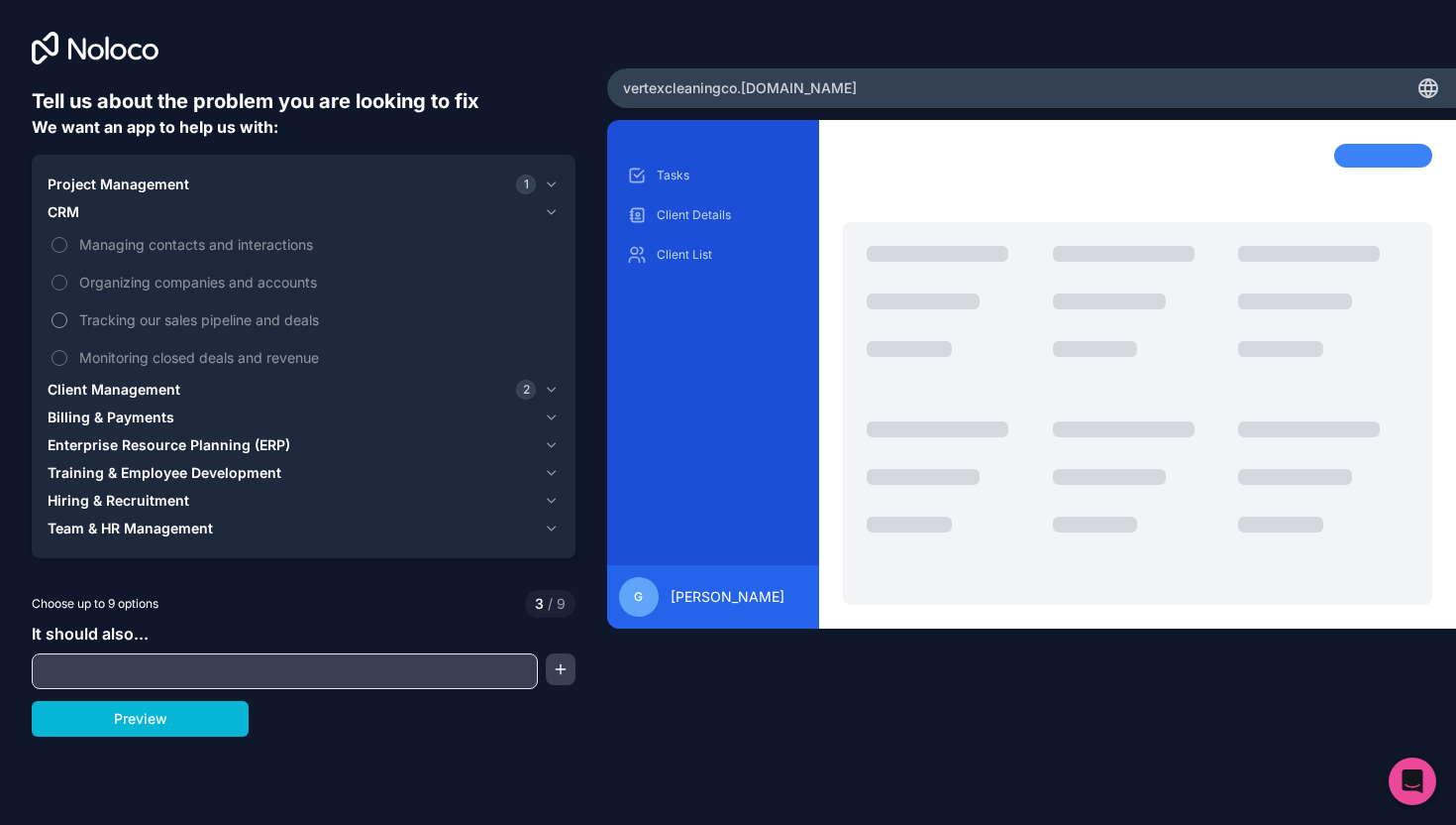
click at [223, 307] on label "Tracking our sales pipeline and deals" at bounding box center [304, 319] width 512 height 37
click at [68, 312] on button "Tracking our sales pipeline and deals" at bounding box center [60, 320] width 16 height 16
click at [235, 255] on label "Managing contacts and interactions" at bounding box center [304, 244] width 512 height 37
click at [68, 253] on button "Managing contacts and interactions" at bounding box center [60, 245] width 16 height 16
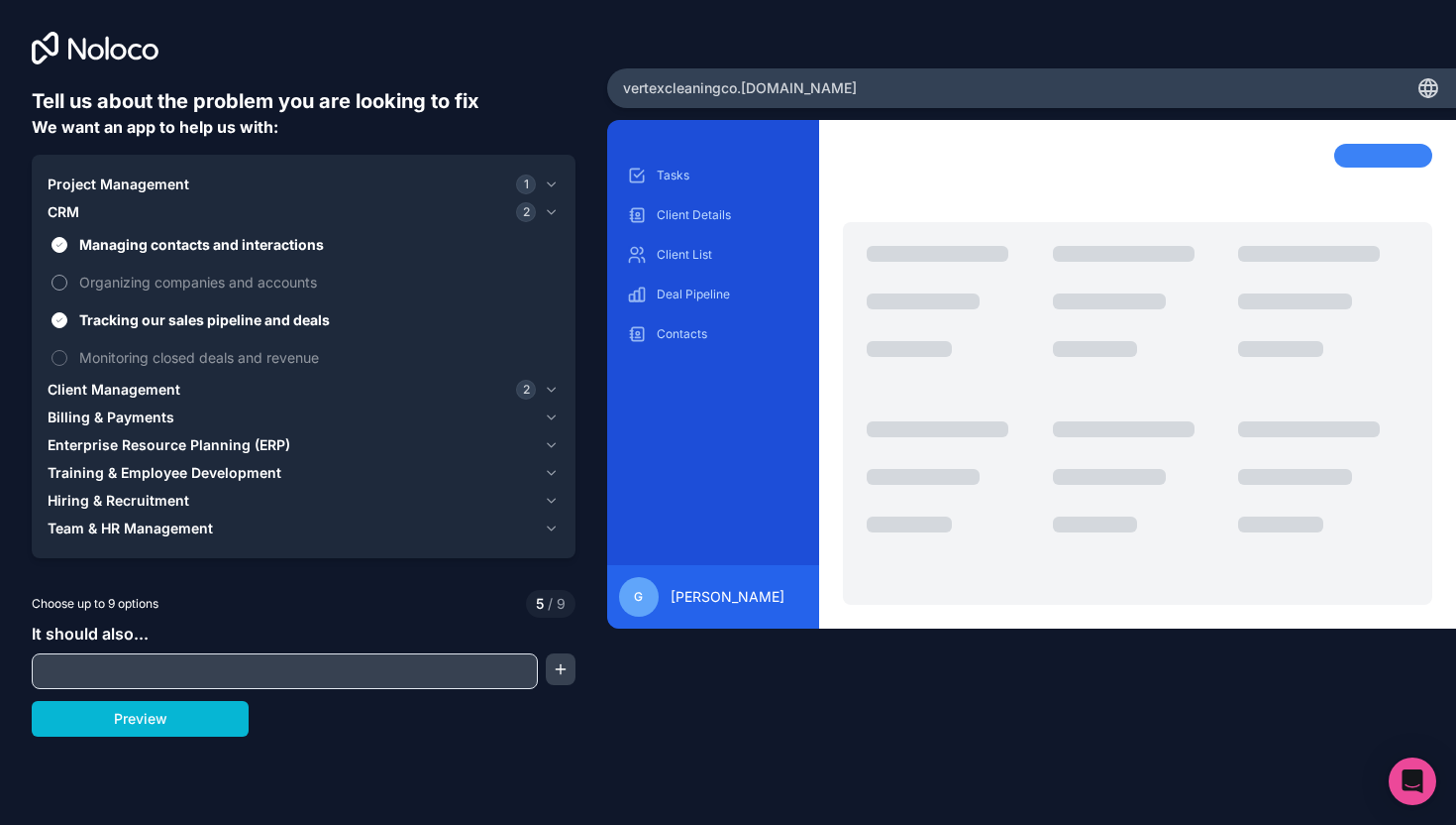
click at [232, 283] on span "Organizing companies and accounts" at bounding box center [318, 282] width 476 height 21
click at [68, 283] on button "Organizing companies and accounts" at bounding box center [60, 283] width 16 height 16
click at [266, 352] on span "Monitoring closed deals and revenue" at bounding box center [318, 357] width 476 height 21
click at [68, 352] on button "Monitoring closed deals and revenue" at bounding box center [60, 358] width 16 height 16
click at [248, 390] on div "Client Management 2" at bounding box center [292, 390] width 488 height 20
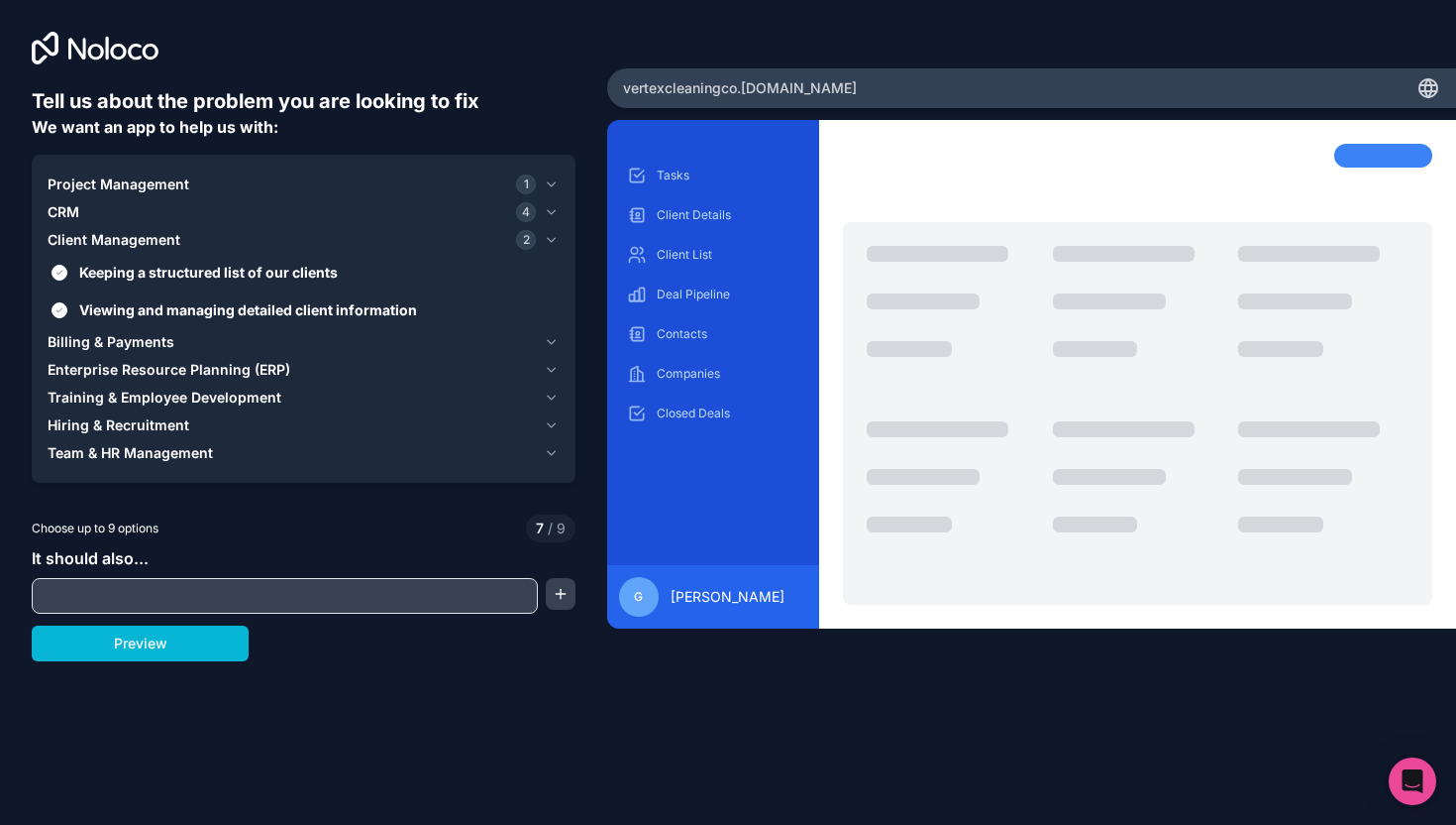
click at [261, 340] on div "Billing & Payments" at bounding box center [292, 342] width 488 height 20
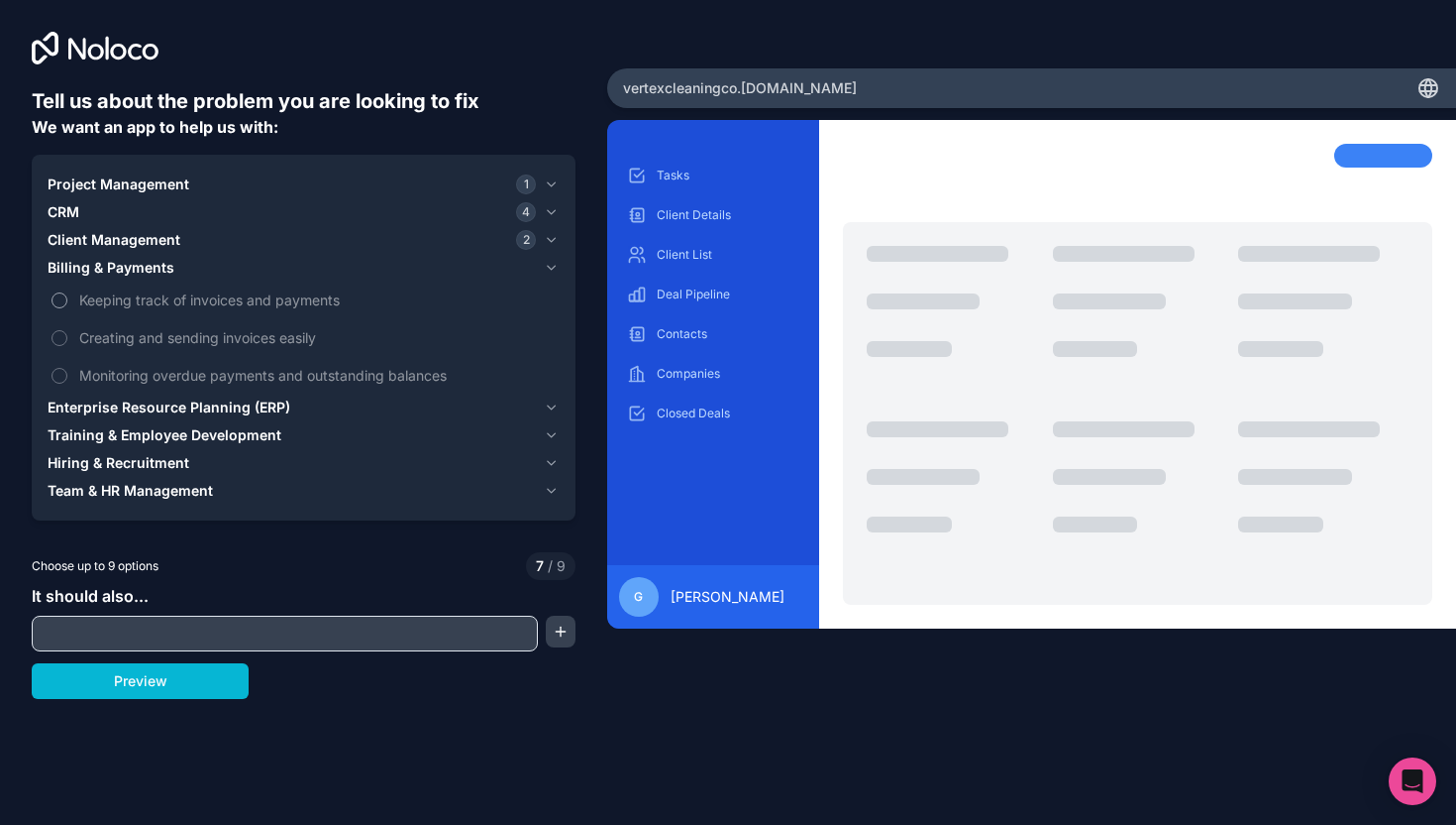
click at [267, 298] on span "Keeping track of invoices and payments" at bounding box center [318, 299] width 476 height 21
click at [68, 298] on button "Keeping track of invoices and payments" at bounding box center [60, 300] width 16 height 16
click at [266, 334] on span "Creating and sending invoices easily" at bounding box center [318, 337] width 476 height 21
click at [68, 334] on button "Creating and sending invoices easily" at bounding box center [60, 338] width 16 height 16
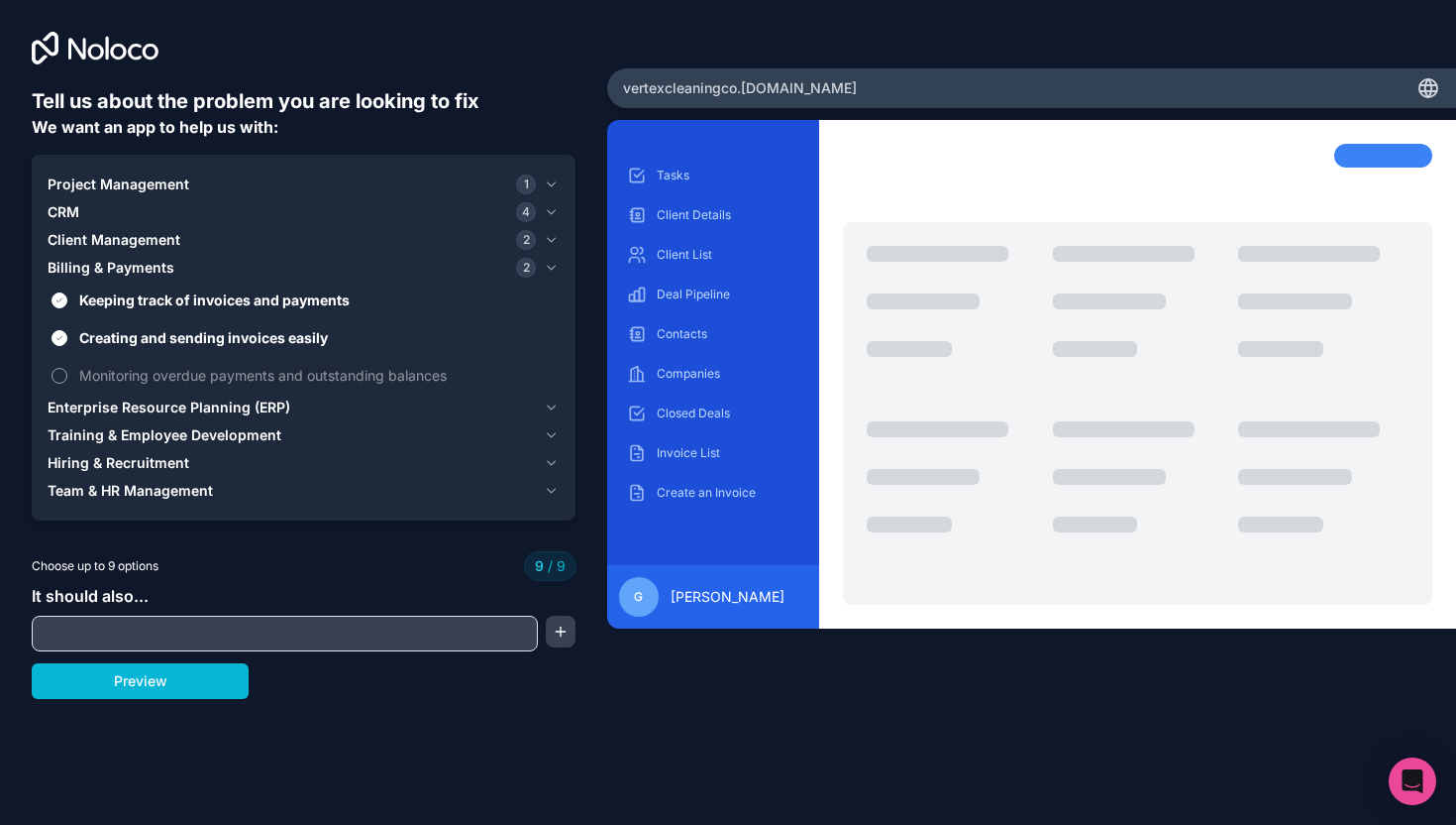
click at [266, 362] on label "Monitoring overdue payments and outstanding balances" at bounding box center [304, 375] width 512 height 37
click at [265, 412] on span "Enterprise Resource Planning (ERP)" at bounding box center [169, 408] width 243 height 20
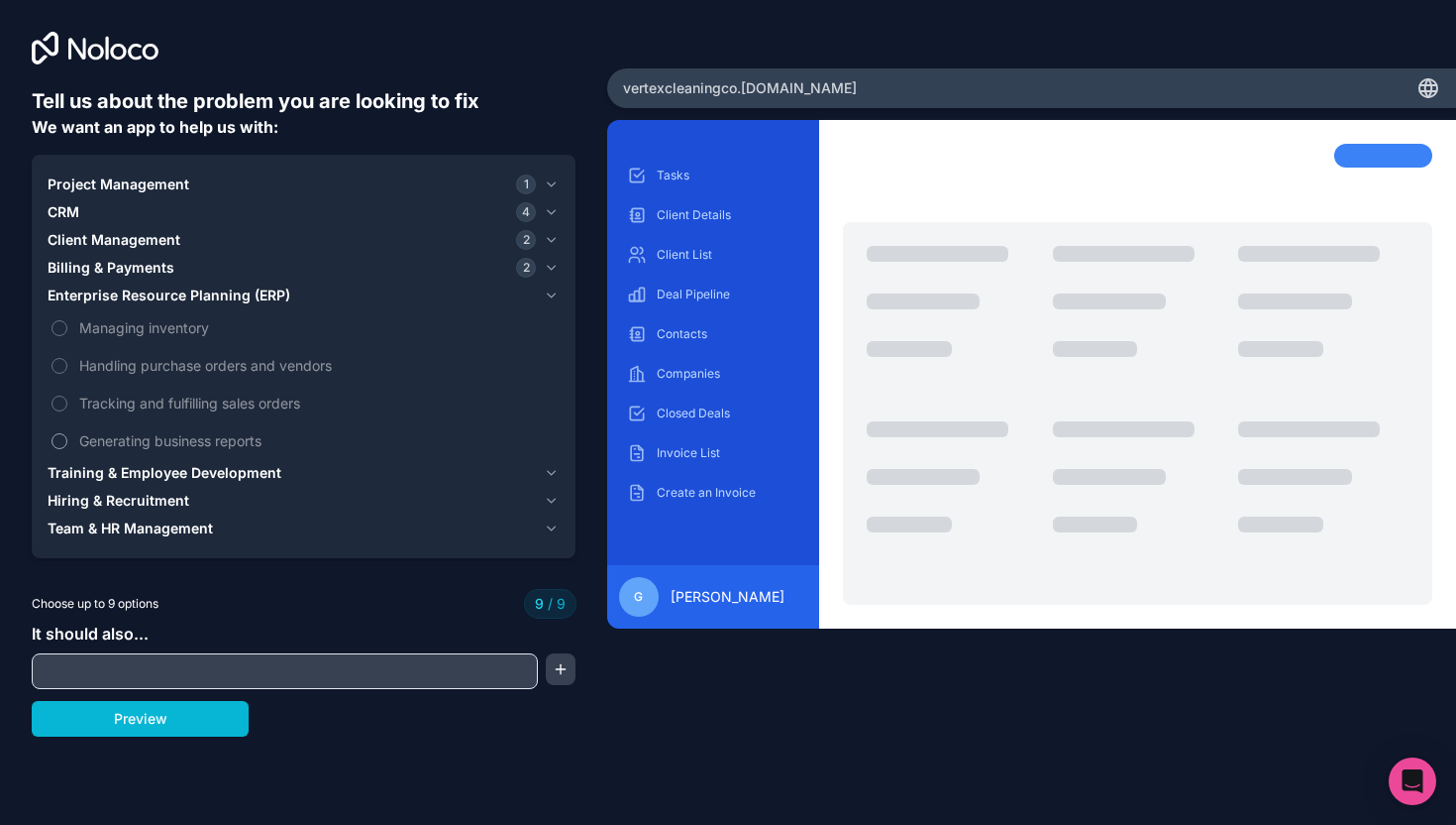
click at [235, 431] on span "Generating business reports" at bounding box center [318, 440] width 476 height 21
click at [257, 357] on span "Handling purchase orders and vendors" at bounding box center [318, 365] width 476 height 21
click at [177, 358] on span "Handling purchase orders and vendors" at bounding box center [318, 365] width 476 height 21
click at [216, 292] on span "Enterprise Resource Planning (ERP)" at bounding box center [169, 295] width 243 height 20
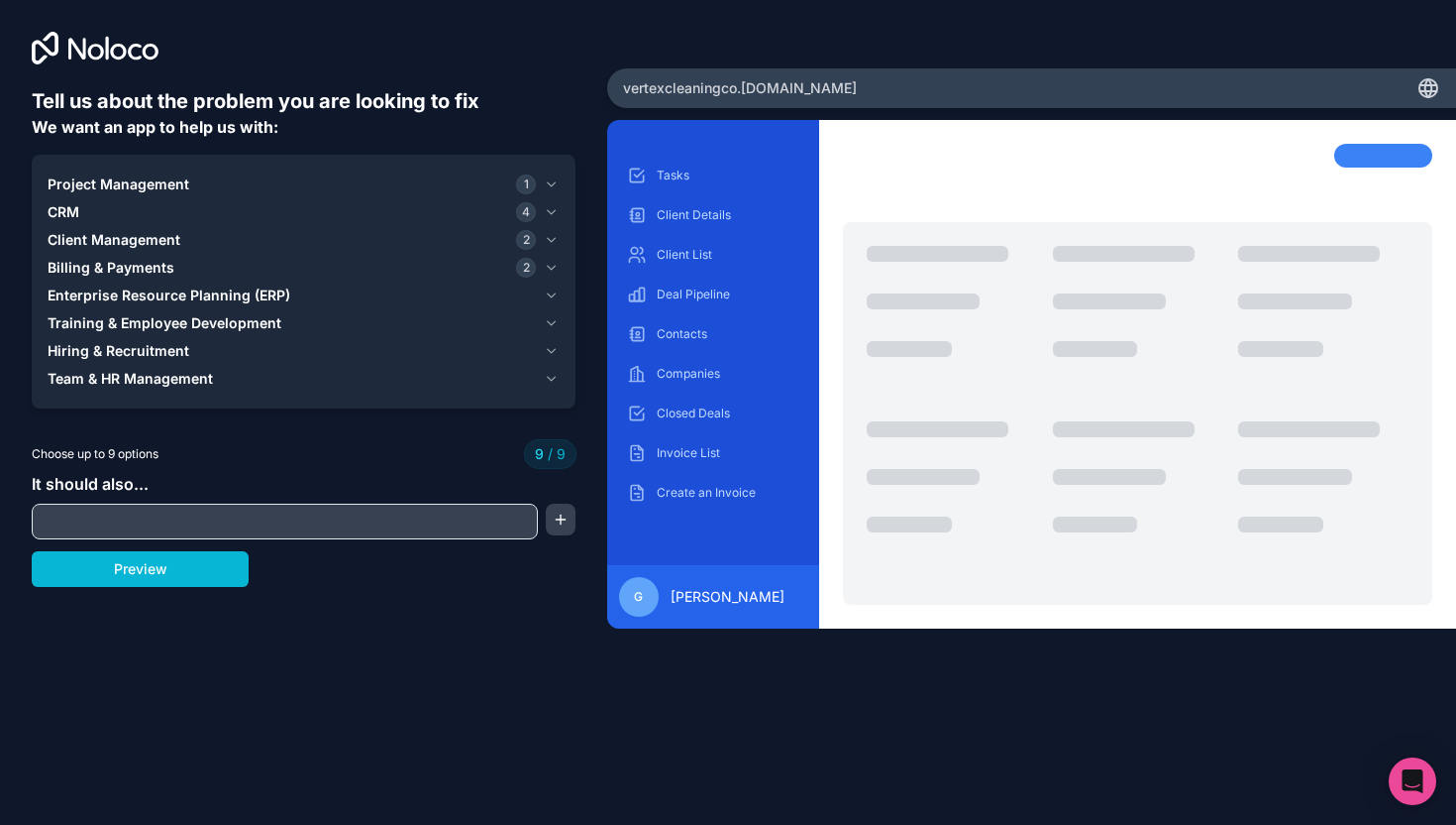
click at [372, 183] on div "Project Management 1" at bounding box center [292, 184] width 488 height 20
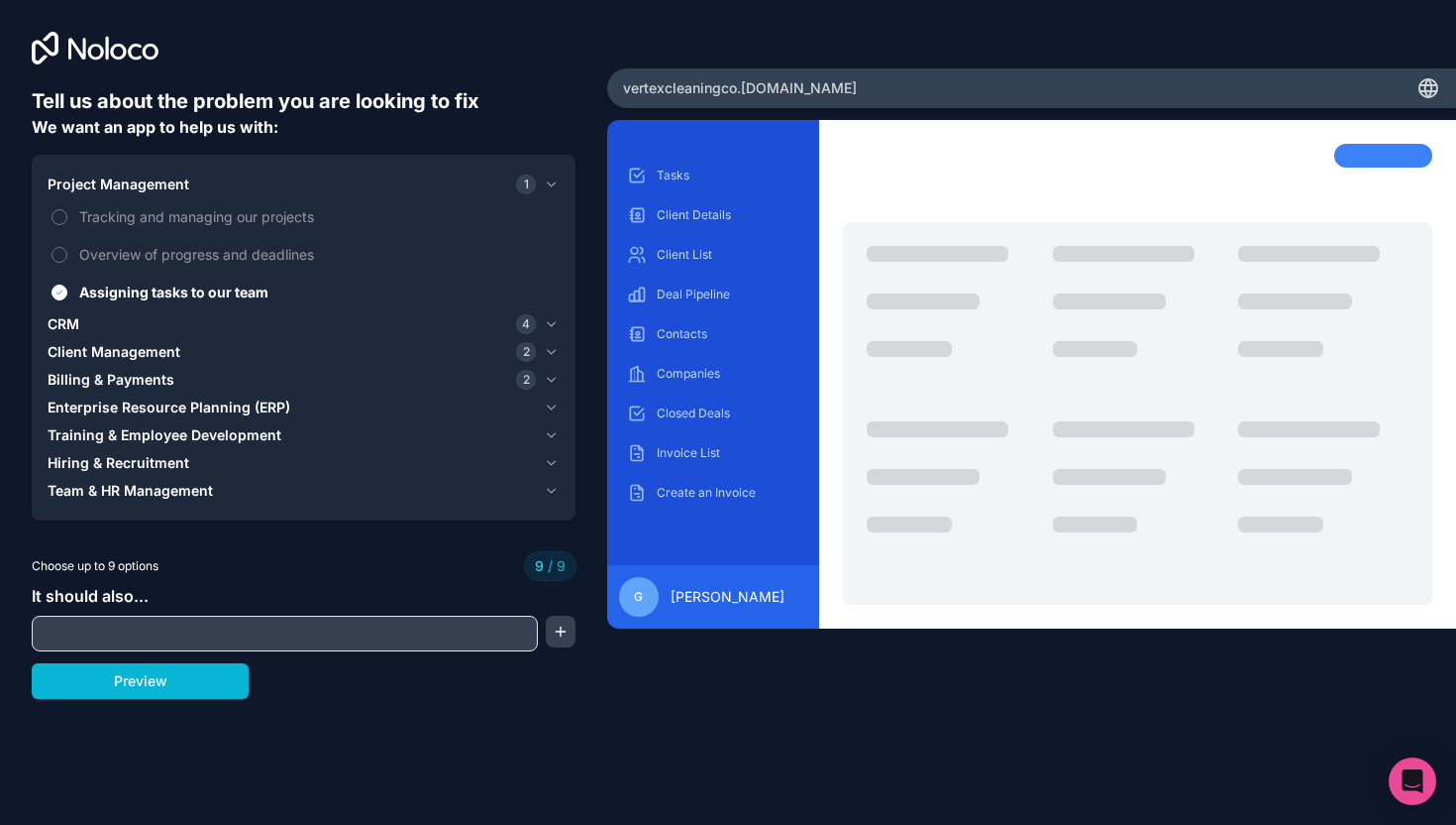
click at [295, 330] on div "CRM 4" at bounding box center [292, 324] width 488 height 20
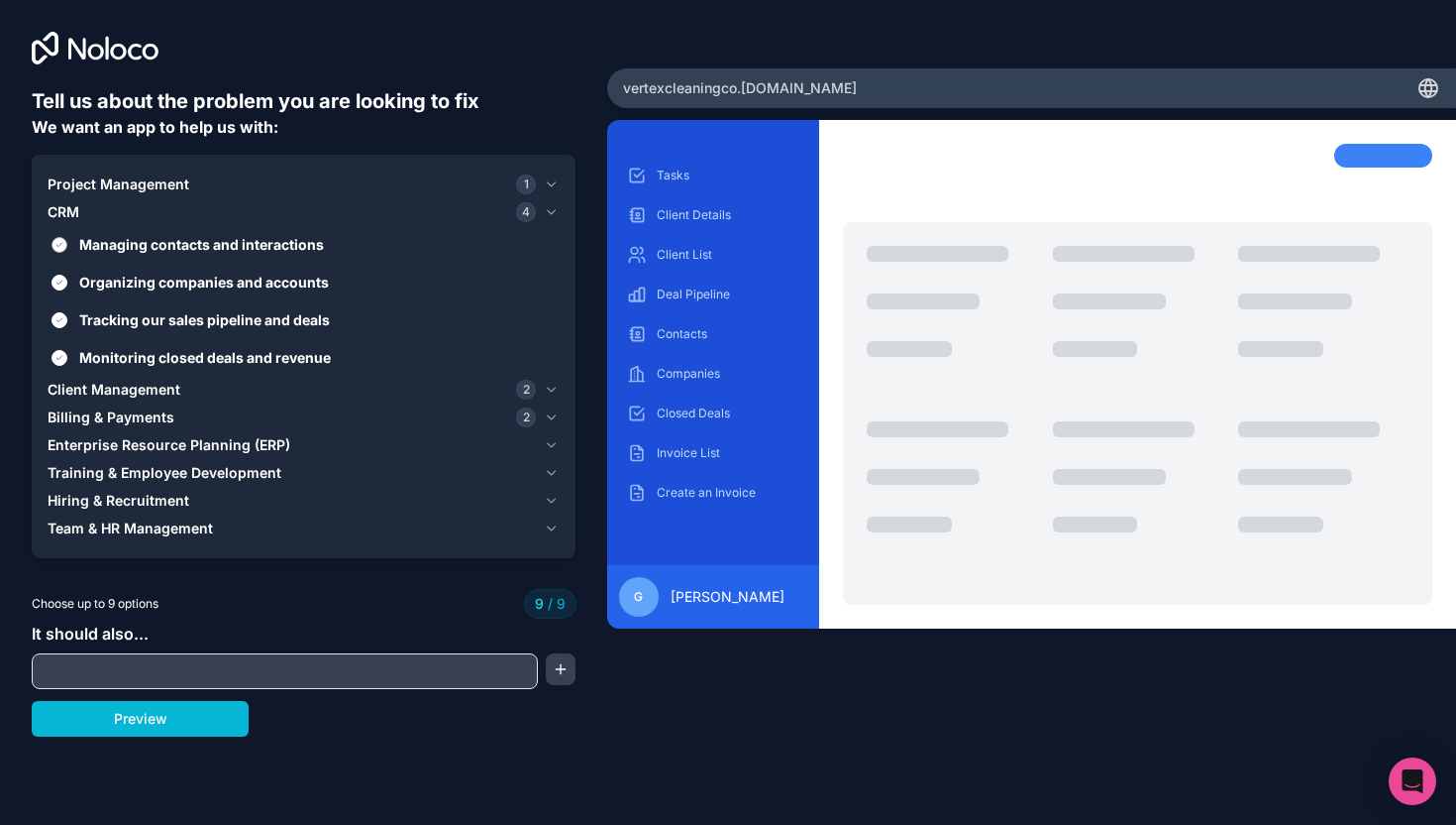
click at [272, 242] on span "Managing contacts and interactions" at bounding box center [318, 244] width 476 height 21
click at [68, 242] on button "Managing contacts and interactions" at bounding box center [60, 245] width 16 height 16
click at [272, 242] on span "Managing contacts and interactions" at bounding box center [318, 244] width 476 height 21
click at [68, 242] on button "Managing contacts and interactions" at bounding box center [60, 245] width 16 height 16
click at [272, 279] on span "Organizing companies and accounts" at bounding box center [318, 282] width 476 height 21
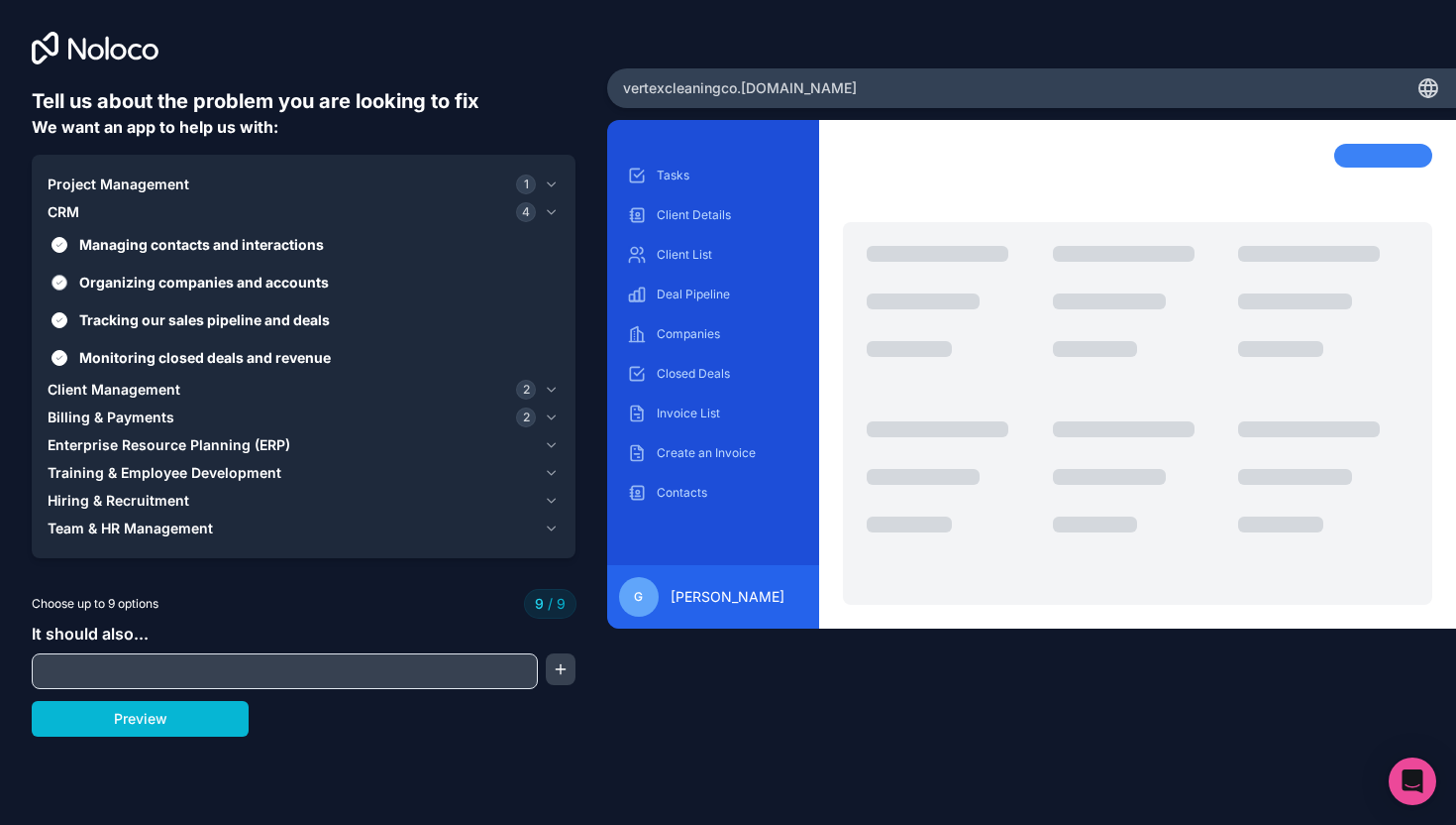
click at [68, 279] on button "Organizing companies and accounts" at bounding box center [60, 283] width 16 height 16
click at [283, 360] on span "Monitoring closed deals and revenue" at bounding box center [318, 357] width 476 height 21
click at [68, 360] on button "Monitoring closed deals and revenue" at bounding box center [60, 358] width 16 height 16
click at [283, 358] on span "Monitoring closed deals and revenue" at bounding box center [318, 357] width 476 height 21
click at [68, 358] on button "Monitoring closed deals and revenue" at bounding box center [60, 358] width 16 height 16
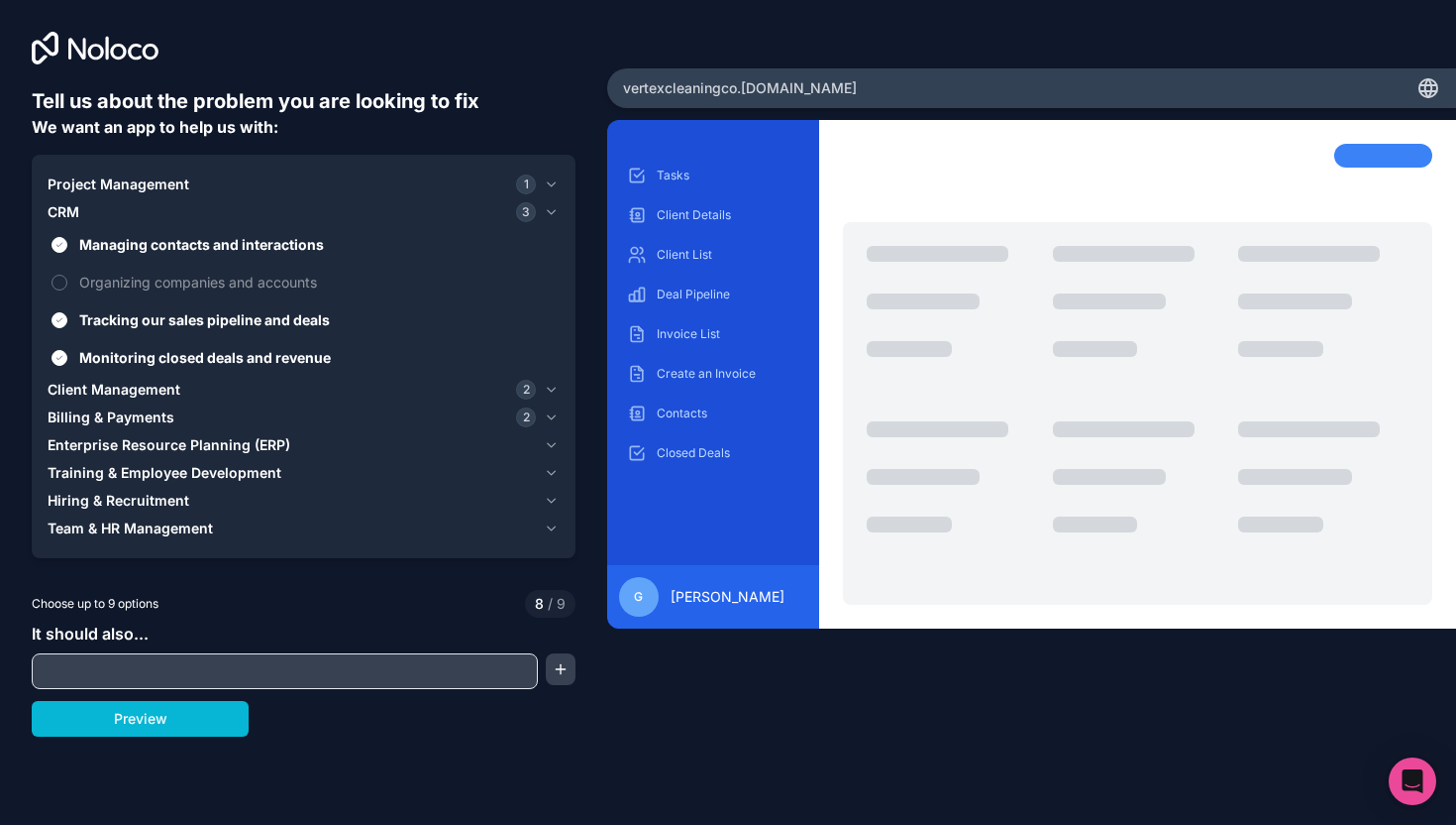
click at [281, 387] on div "Client Management 2" at bounding box center [292, 390] width 488 height 20
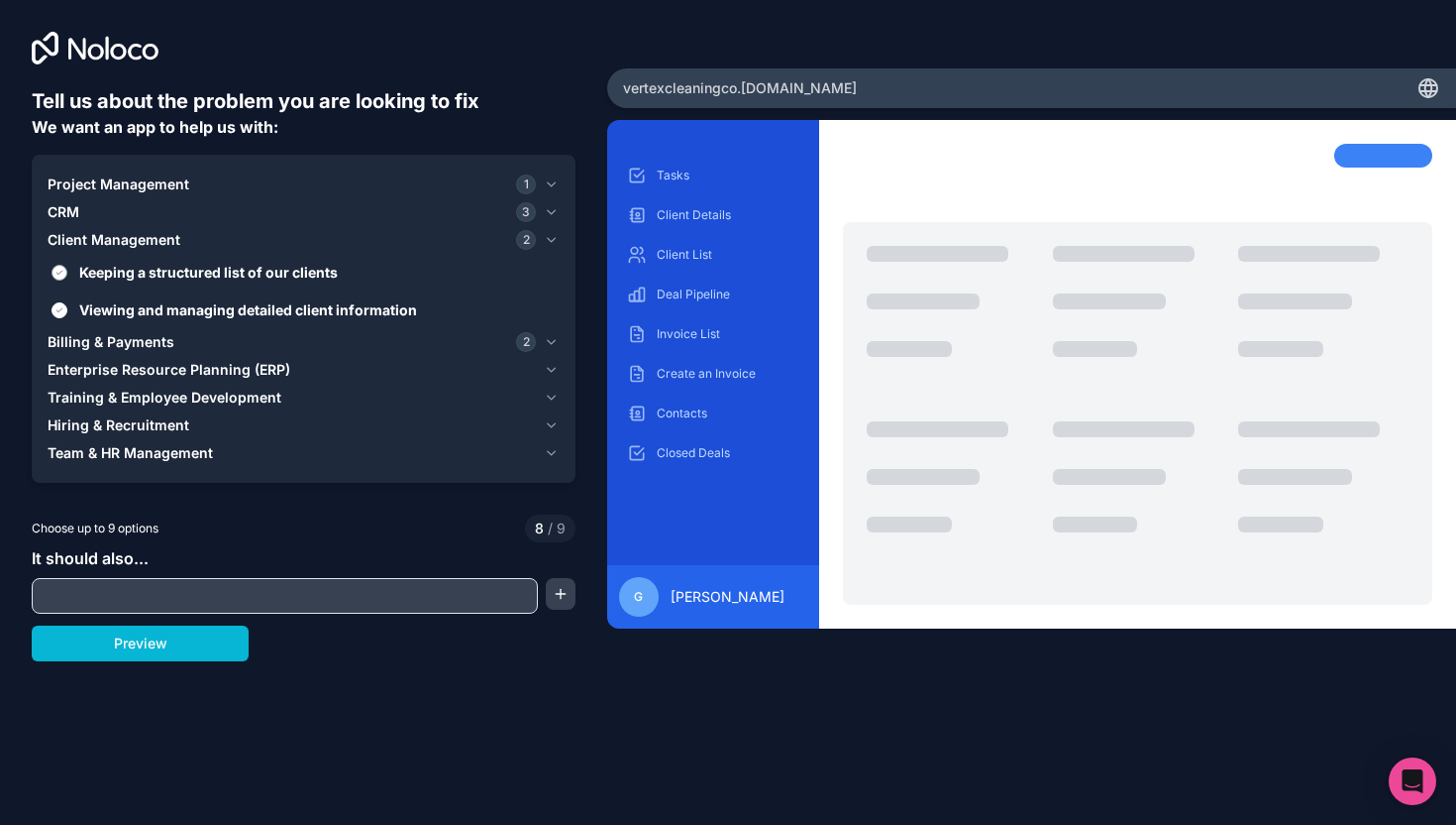
click at [276, 272] on span "Keeping a structured list of our clients" at bounding box center [318, 272] width 476 height 21
click at [68, 272] on button "Keeping a structured list of our clients" at bounding box center [60, 273] width 16 height 16
click at [274, 305] on span "Viewing and managing detailed client information" at bounding box center [318, 309] width 476 height 21
click at [68, 305] on button "Viewing and managing detailed client information" at bounding box center [60, 310] width 16 height 16
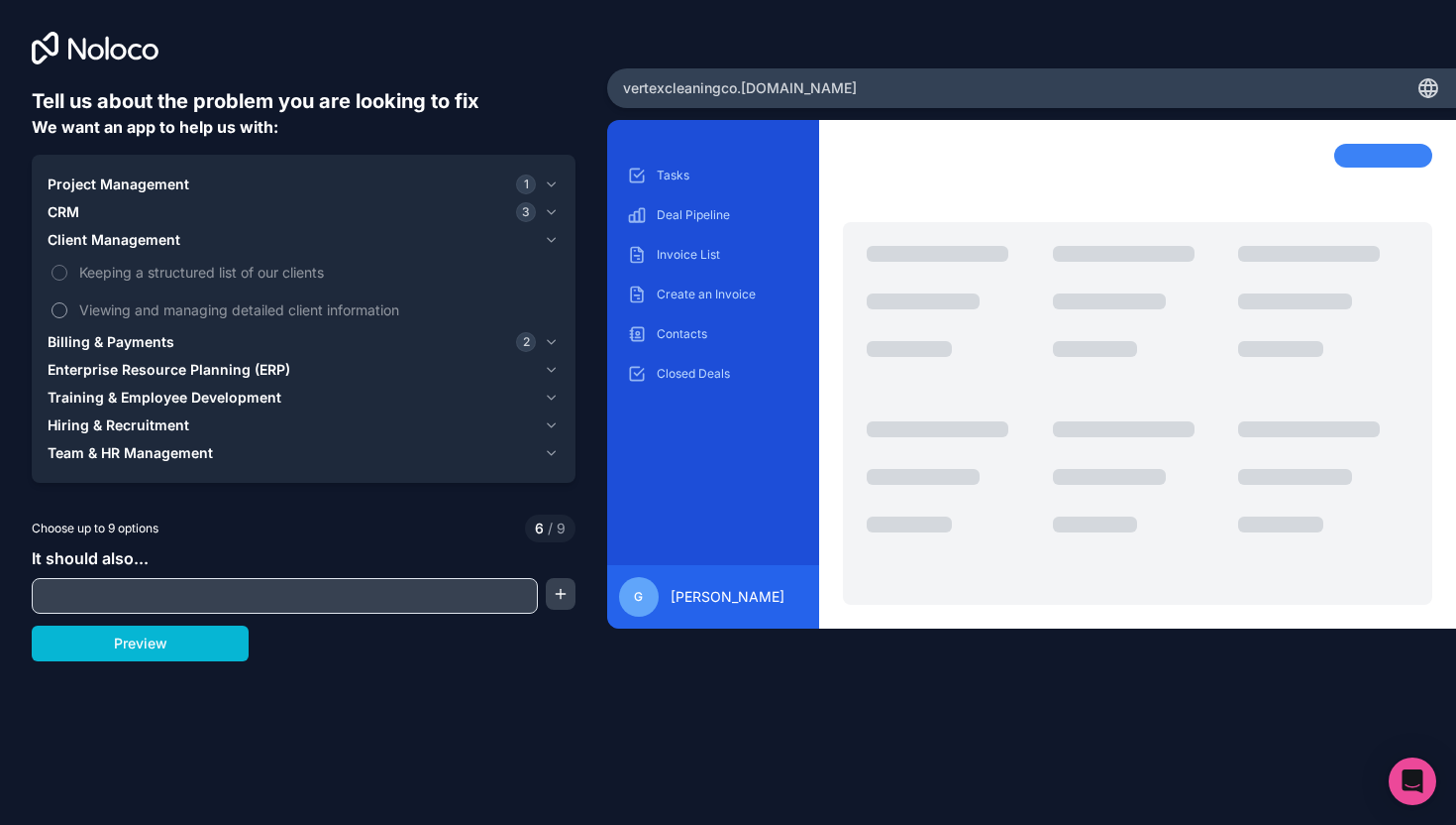
click at [259, 326] on label "Viewing and managing detailed client information" at bounding box center [304, 309] width 512 height 37
click at [68, 318] on button "Viewing and managing detailed client information" at bounding box center [60, 310] width 16 height 16
click at [271, 304] on span "Viewing and managing detailed client information" at bounding box center [318, 309] width 476 height 21
click at [68, 304] on button "Viewing and managing detailed client information" at bounding box center [60, 310] width 16 height 16
click at [231, 339] on div "Billing & Payments 2" at bounding box center [292, 342] width 488 height 20
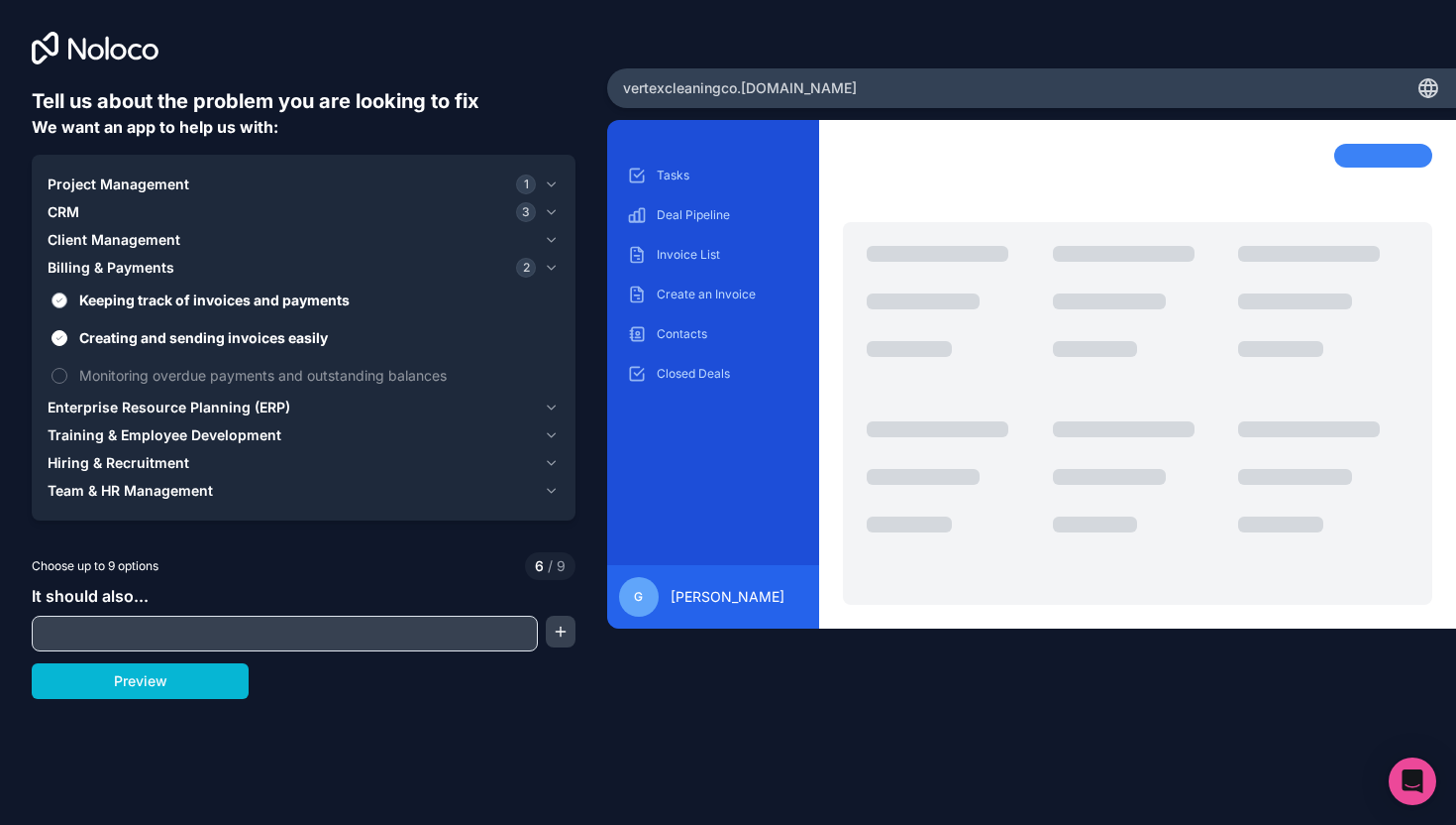
click at [241, 294] on span "Keeping track of invoices and payments" at bounding box center [318, 299] width 476 height 21
click at [68, 294] on button "Keeping track of invoices and payments" at bounding box center [60, 300] width 16 height 16
click at [243, 333] on span "Creating and sending invoices easily" at bounding box center [318, 337] width 476 height 21
click at [68, 333] on button "Creating and sending invoices easily" at bounding box center [60, 338] width 16 height 16
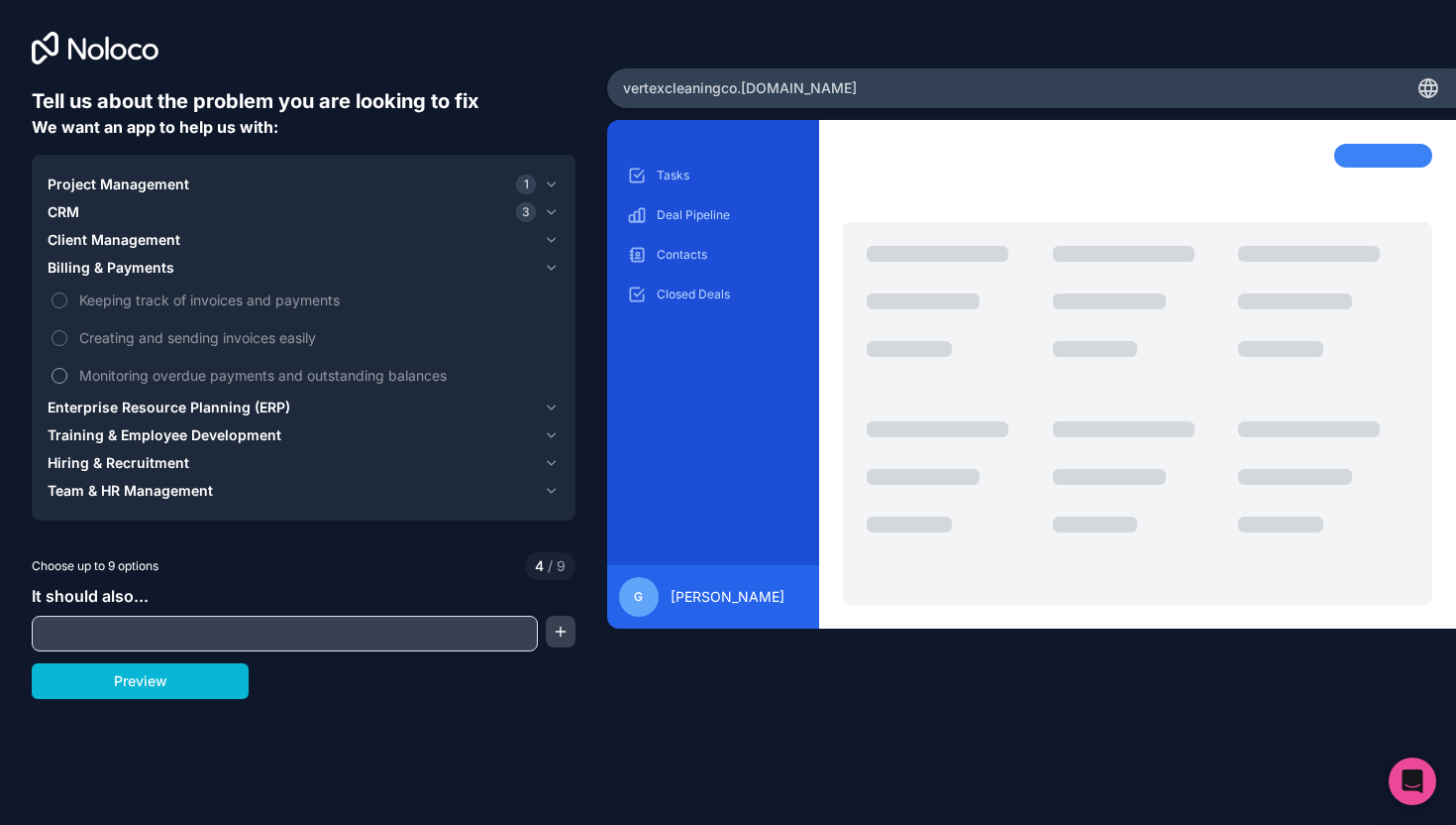
click at [236, 391] on label "Monitoring overdue payments and outstanding balances" at bounding box center [304, 375] width 512 height 37
click at [68, 384] on button "Monitoring overdue payments and outstanding balances" at bounding box center [60, 376] width 16 height 16
click at [248, 376] on span "Monitoring overdue payments and outstanding balances" at bounding box center [318, 375] width 476 height 21
click at [68, 376] on button "Monitoring overdue payments and outstanding balances" at bounding box center [60, 376] width 16 height 16
click at [249, 403] on span "Enterprise Resource Planning (ERP)" at bounding box center [169, 408] width 243 height 20
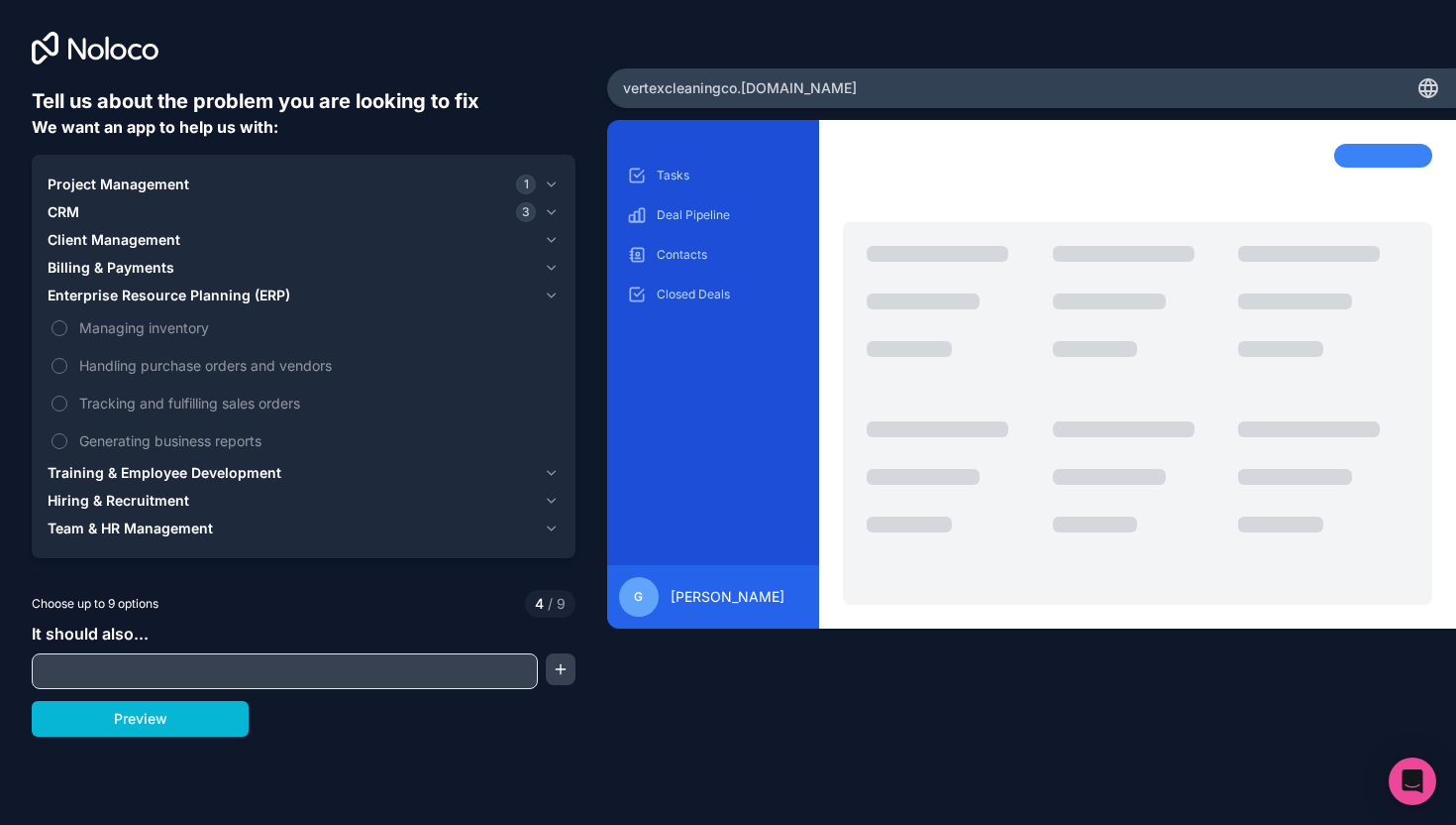
click at [196, 470] on span "Training & Employee Development" at bounding box center [164, 472] width 234 height 20
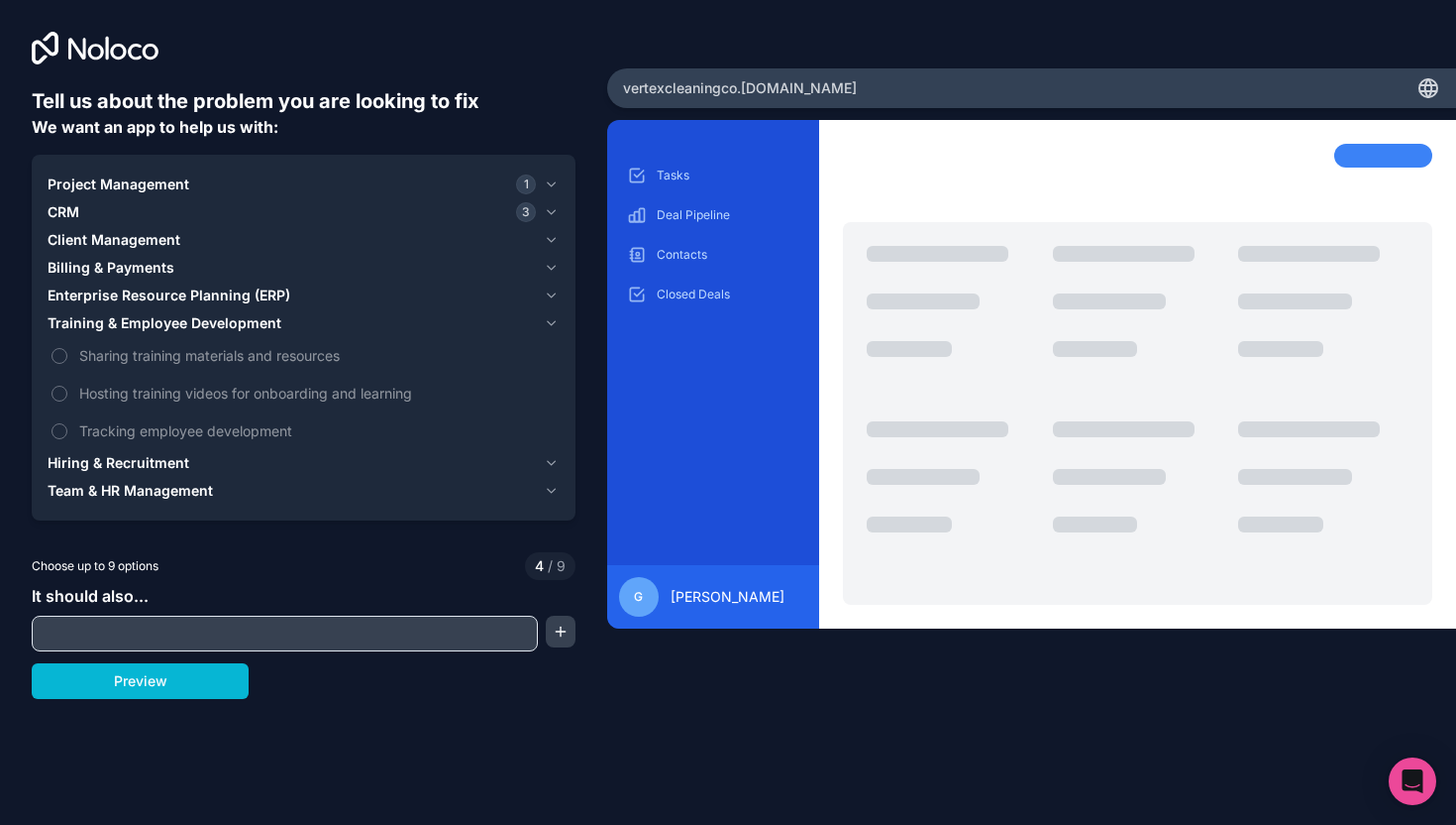
click at [209, 453] on div "Hiring & Recruitment" at bounding box center [292, 463] width 488 height 20
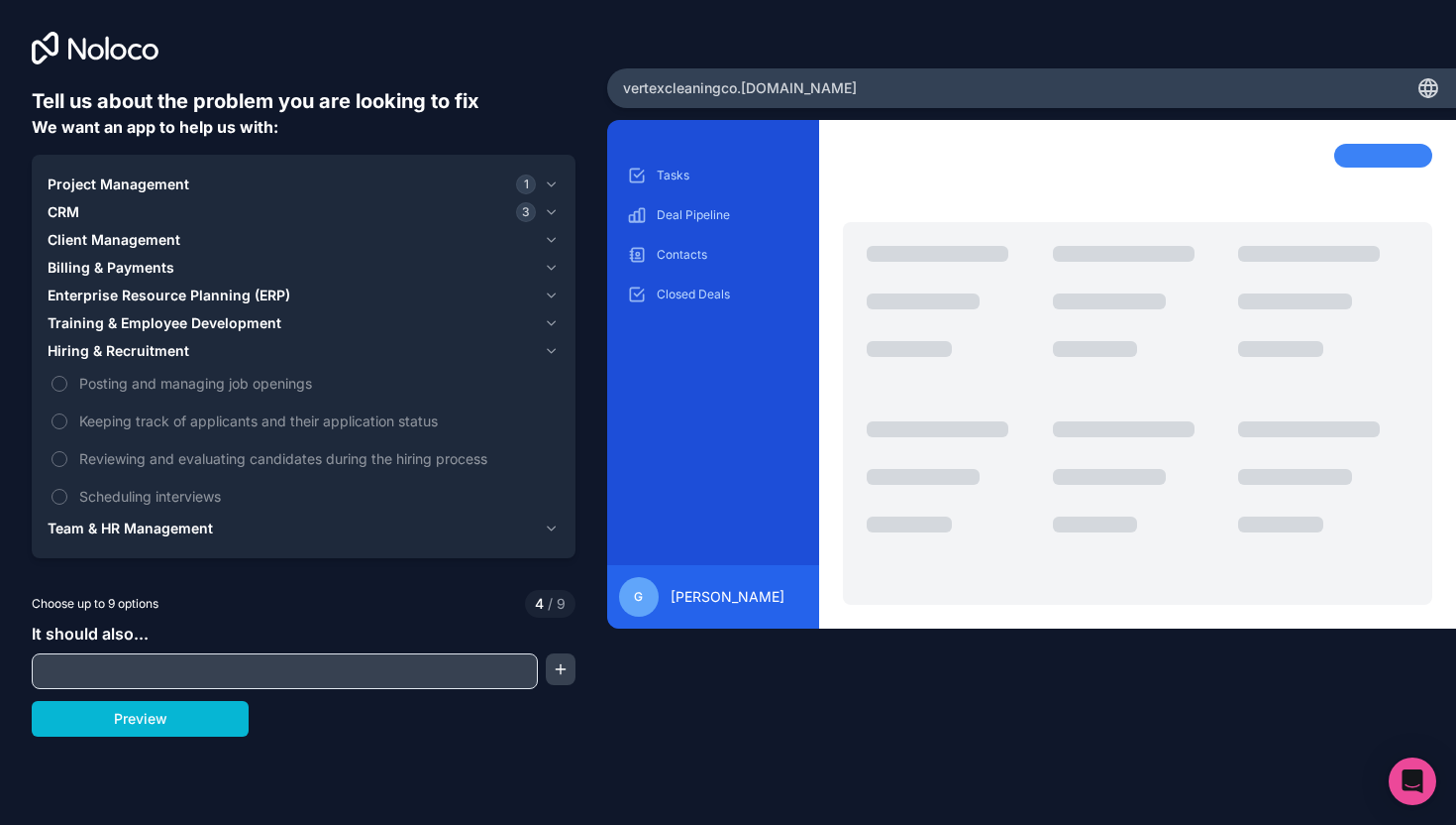
click at [204, 525] on span "Team & HR Management" at bounding box center [130, 528] width 165 height 20
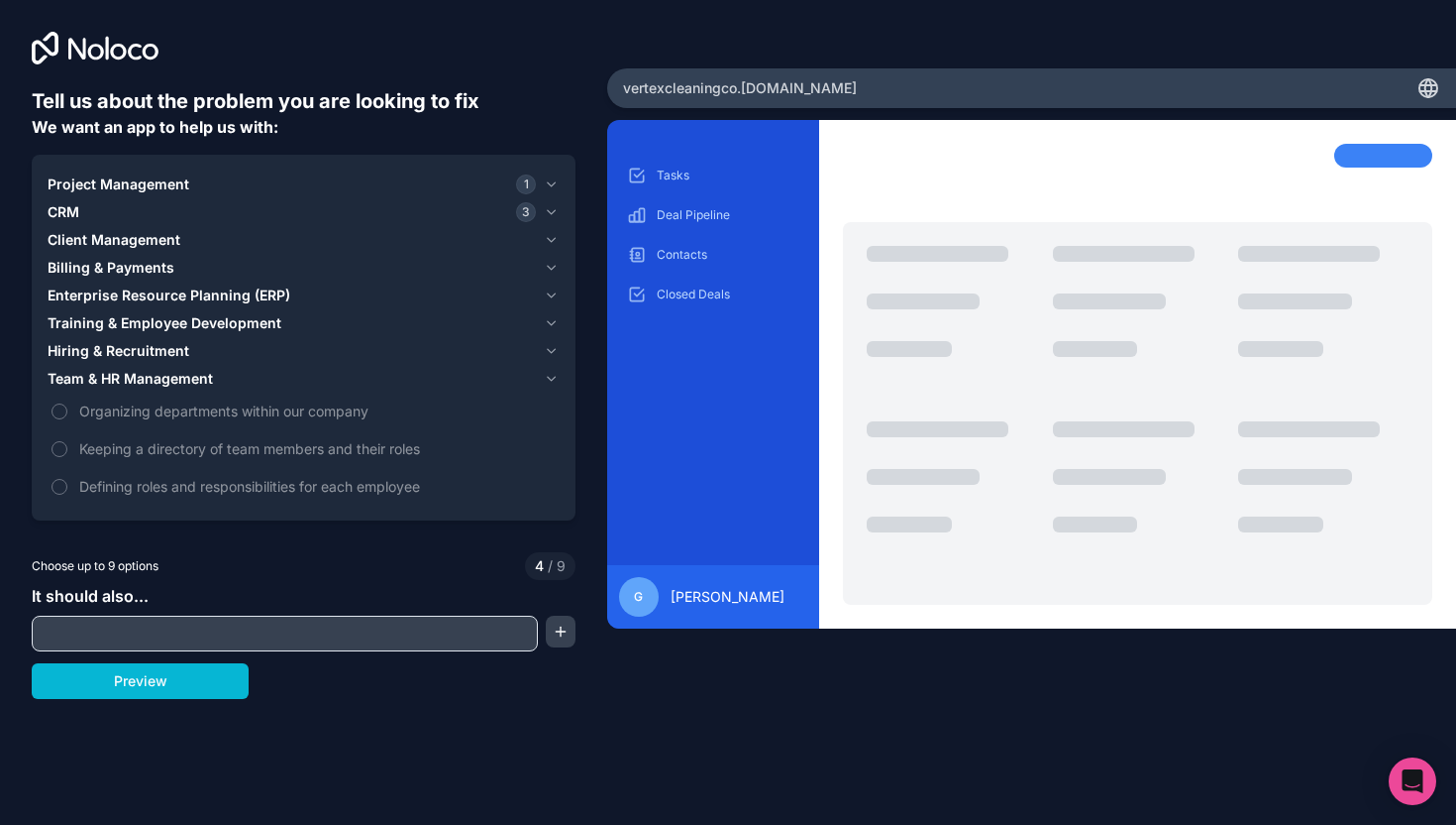
click at [237, 347] on div "Hiring & Recruitment" at bounding box center [292, 351] width 488 height 20
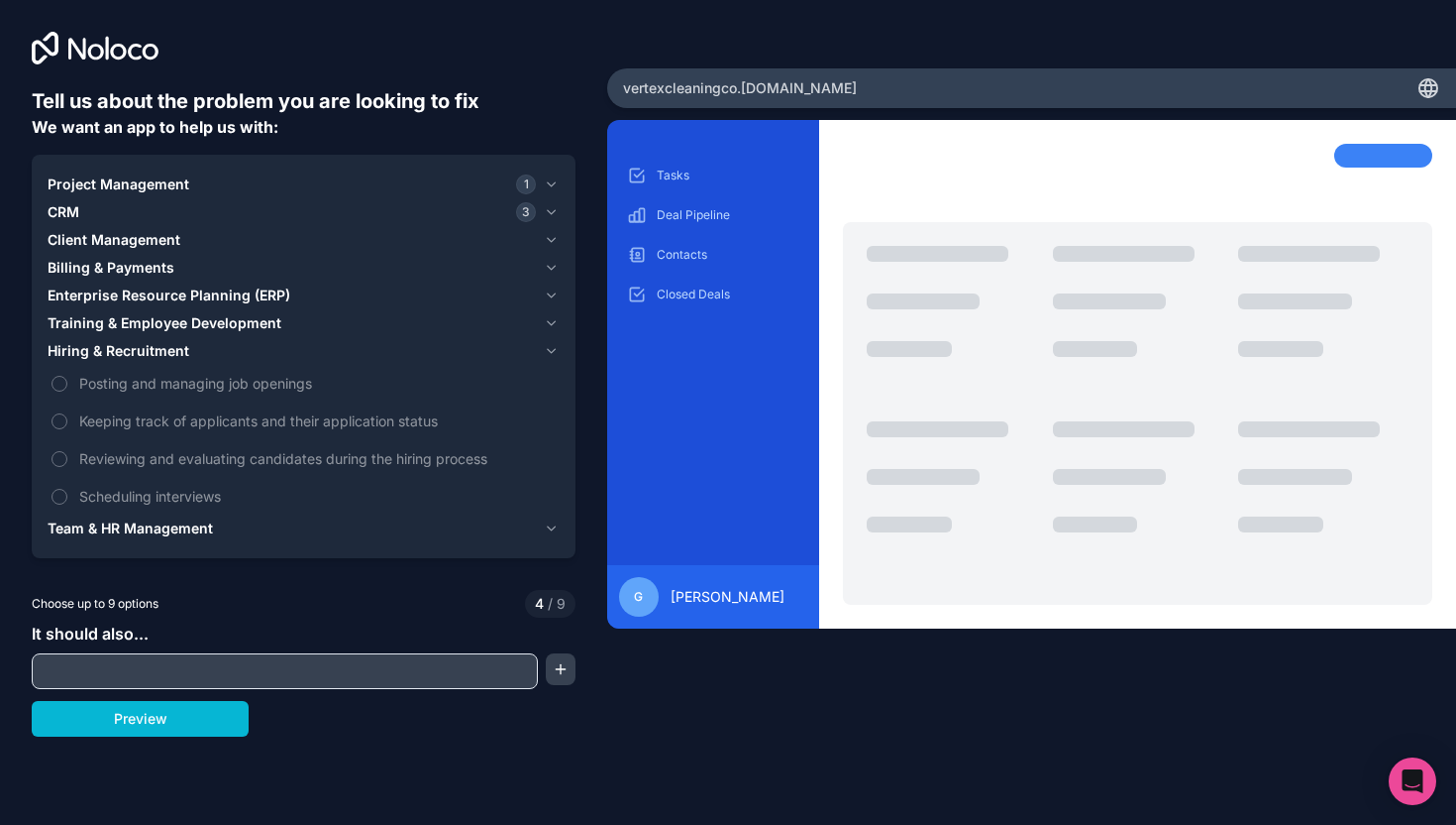
click at [245, 324] on span "Training & Employee Development" at bounding box center [164, 323] width 234 height 20
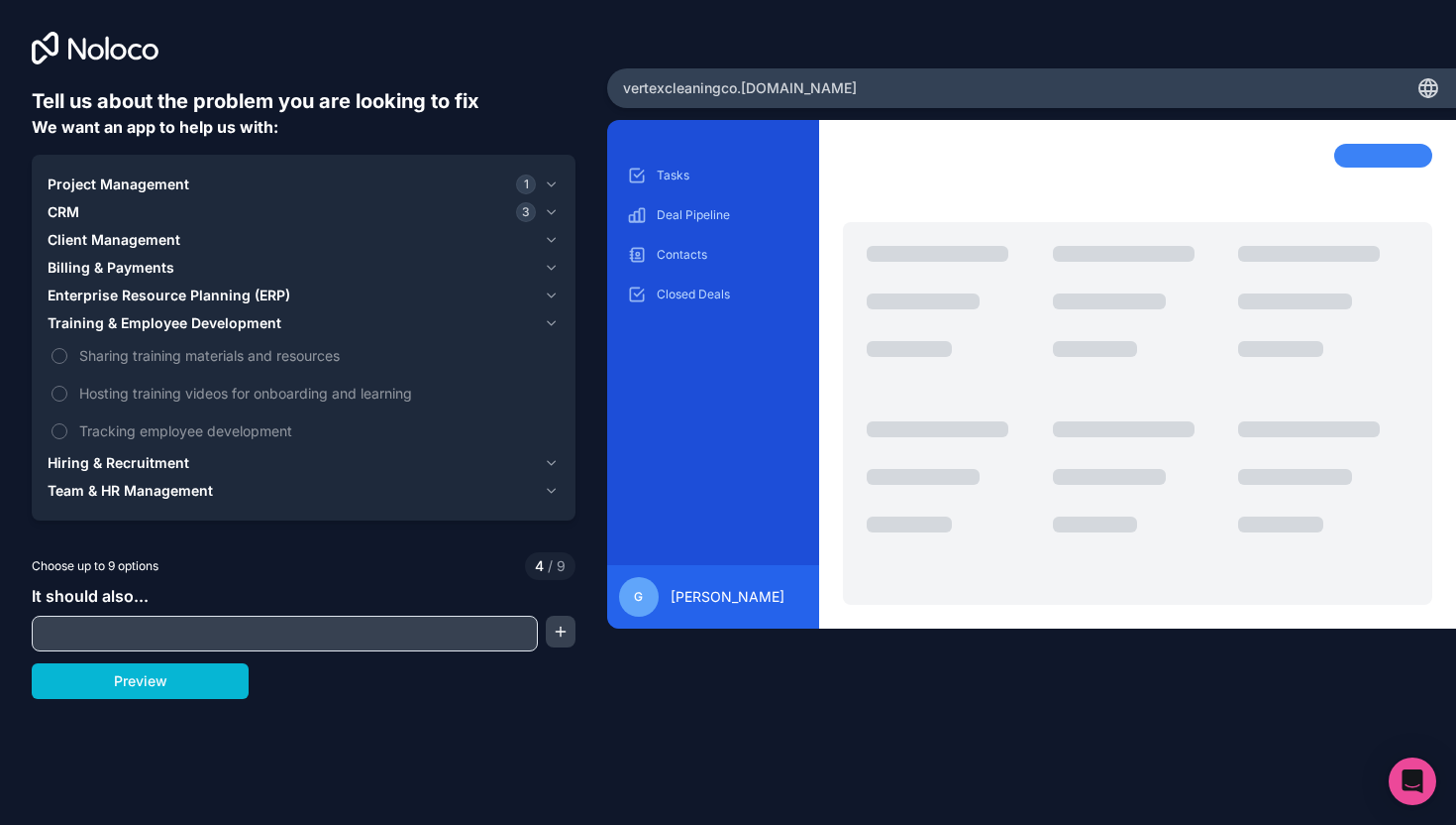
click at [251, 298] on span "Enterprise Resource Planning (ERP)" at bounding box center [169, 295] width 243 height 20
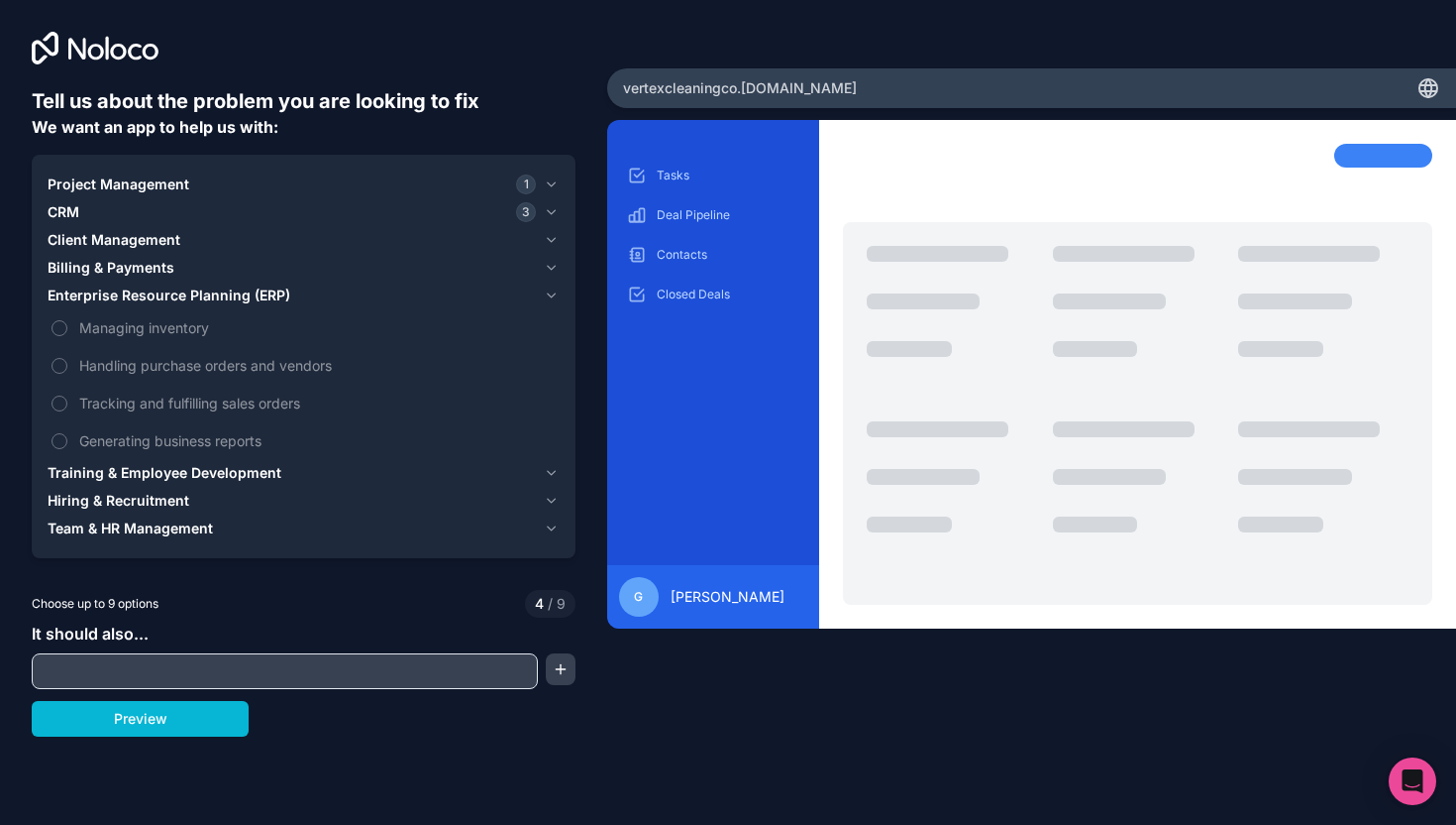
click at [189, 663] on input "text" at bounding box center [285, 671] width 496 height 28
click at [245, 438] on span "Generating business reports" at bounding box center [318, 440] width 476 height 21
click at [68, 438] on button "Generating business reports" at bounding box center [60, 441] width 16 height 16
click at [247, 273] on div "Billing & Payments" at bounding box center [292, 268] width 488 height 20
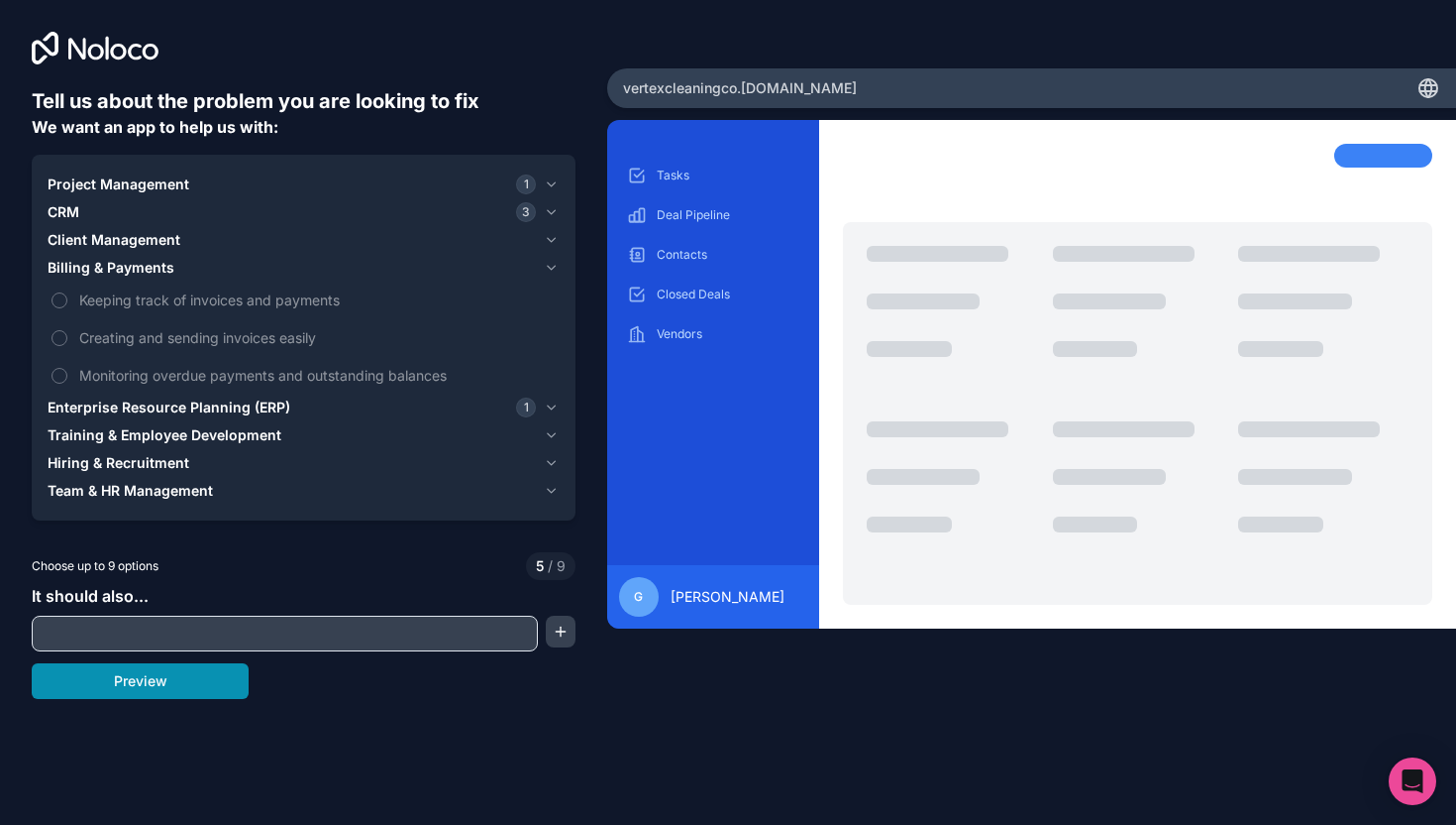
click at [188, 682] on button "Preview" at bounding box center [140, 681] width 217 height 36
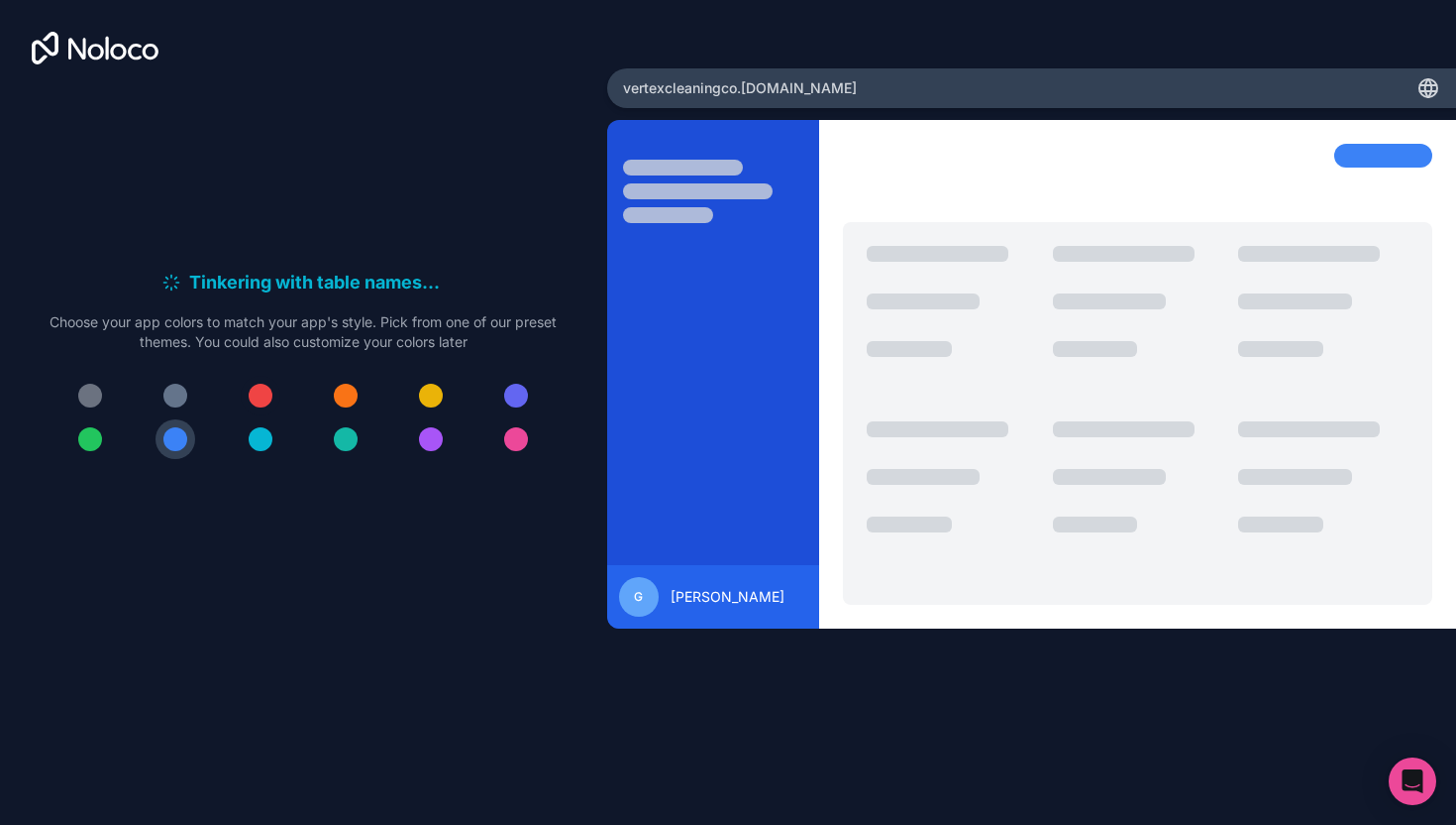
click at [269, 393] on div at bounding box center [261, 396] width 24 height 24
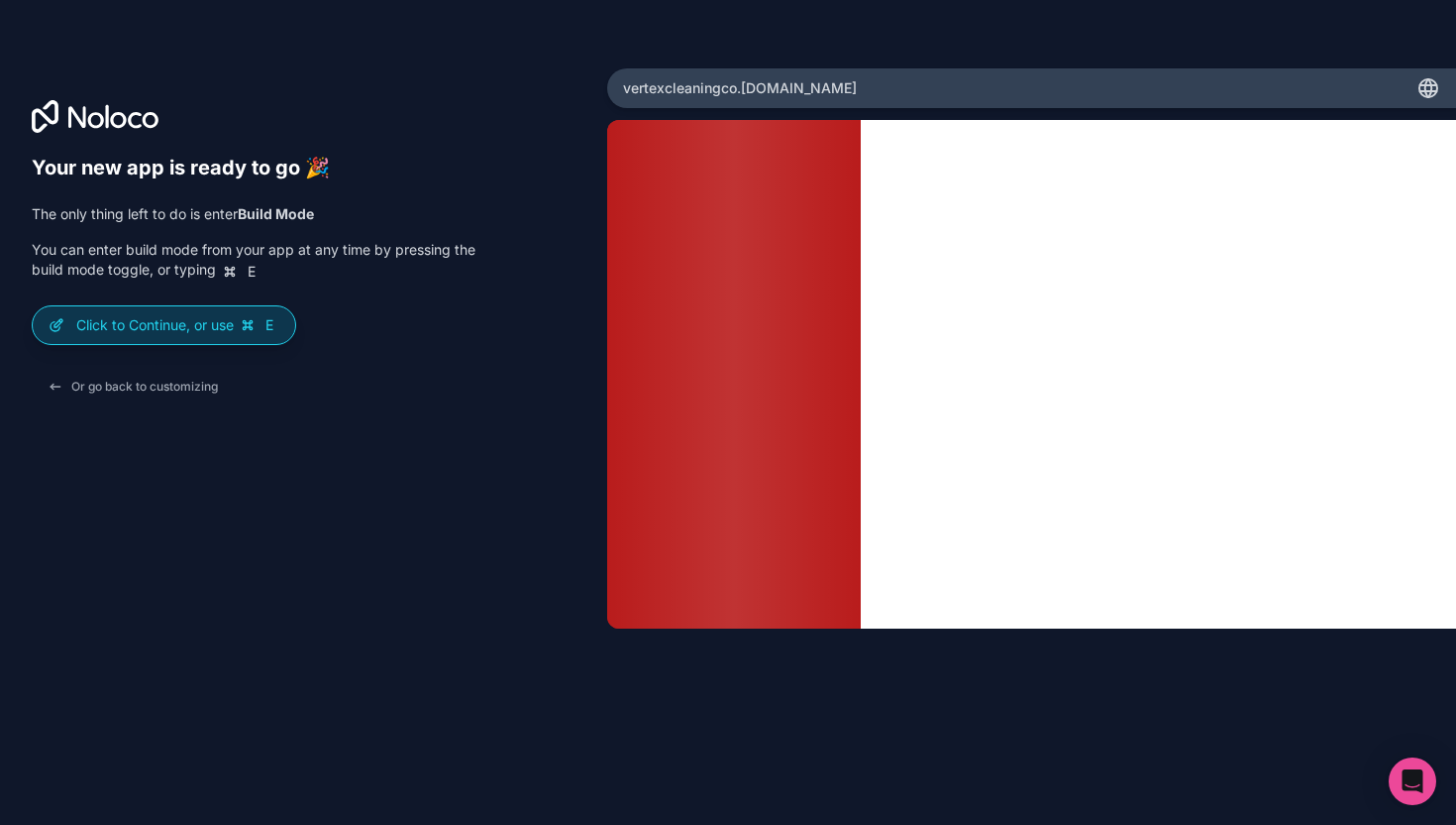
click at [177, 325] on p "Click to Continue, or use E" at bounding box center [178, 325] width 203 height 20
